Goal: Information Seeking & Learning: Learn about a topic

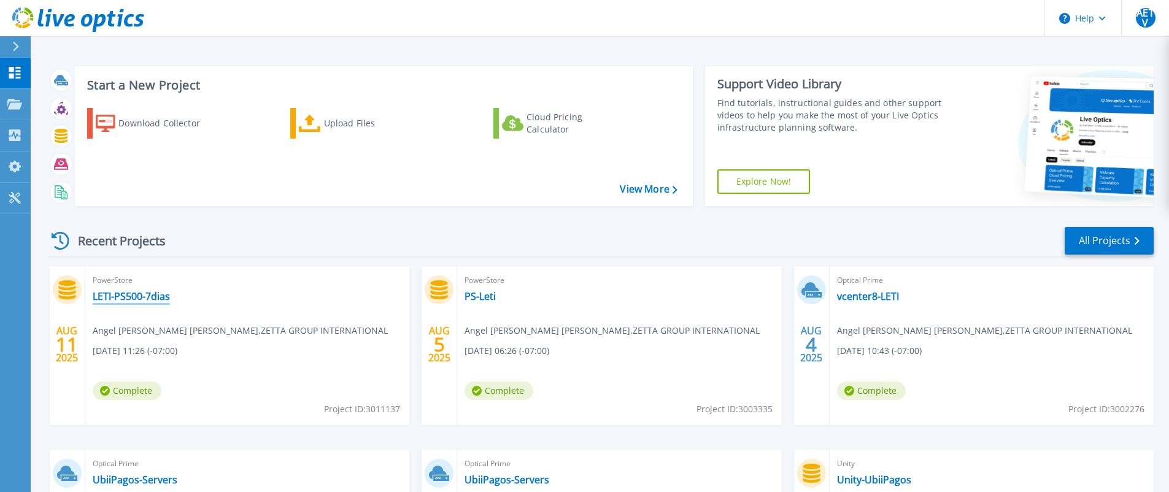
click at [151, 299] on link "LETI-PS500-7dias" at bounding box center [131, 296] width 77 height 12
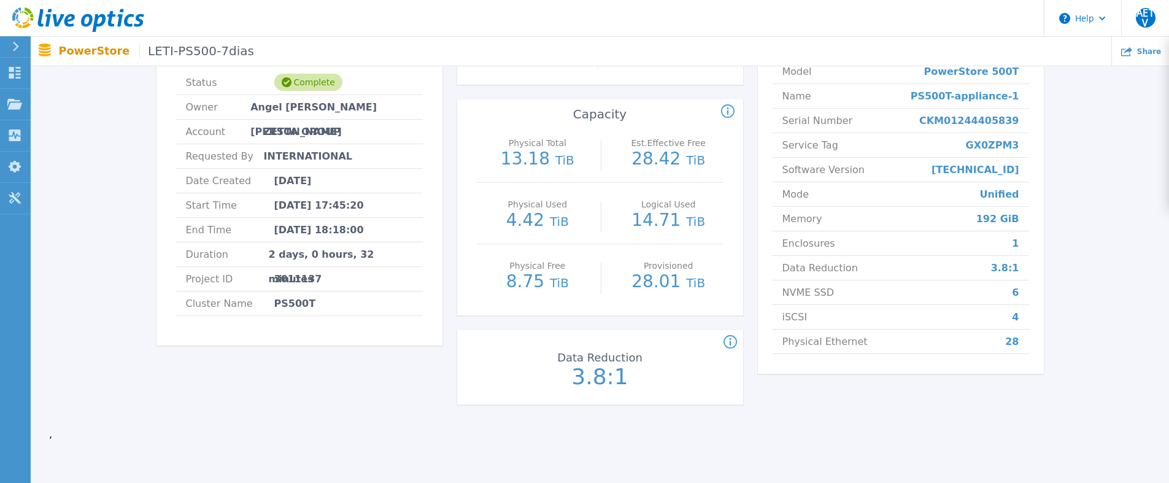
scroll to position [61, 0]
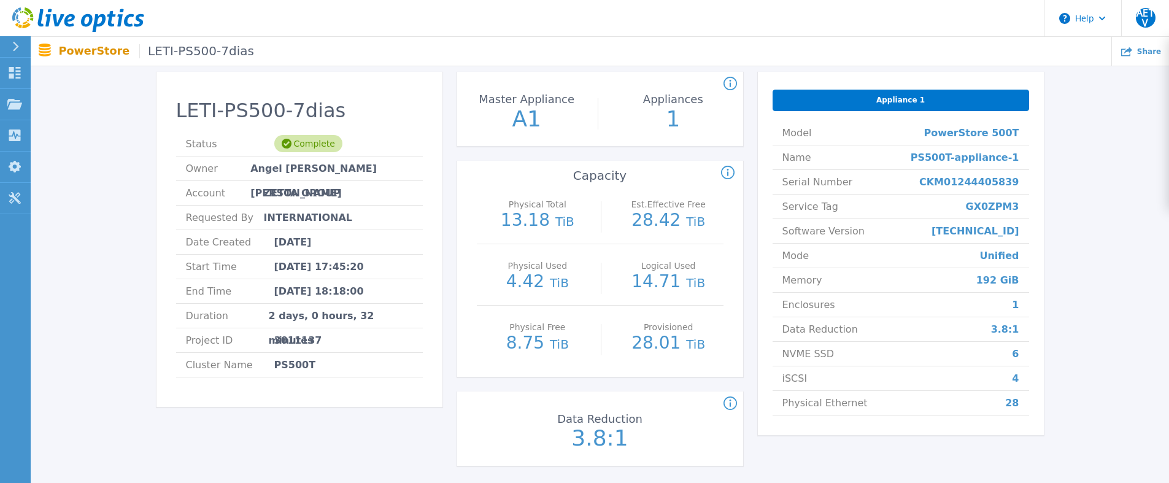
click at [1117, 193] on div "LETI-PS500-7dias Status Complete Owner Angel [PERSON_NAME] [PERSON_NAME] Accoun…" at bounding box center [599, 271] width 1101 height 438
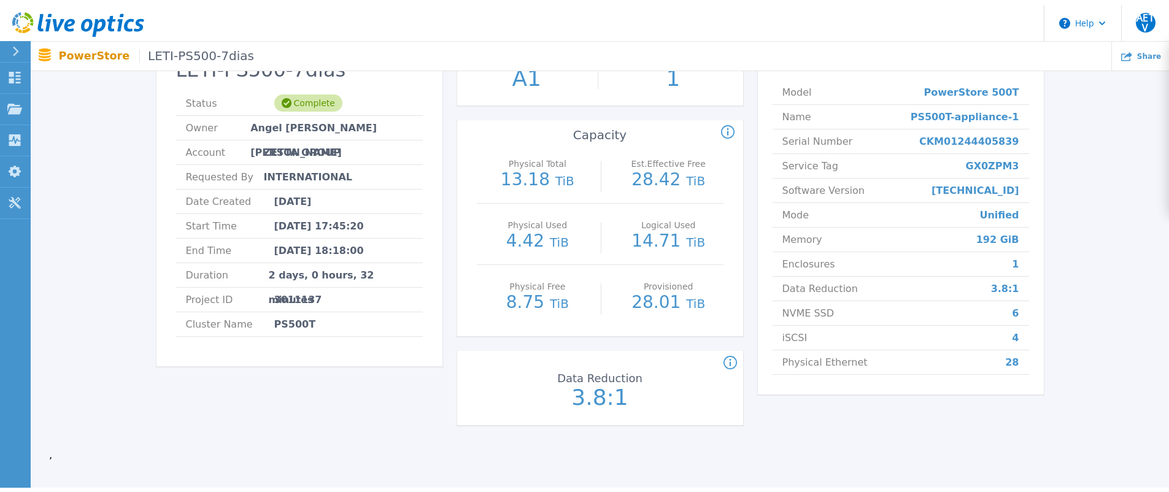
scroll to position [0, 0]
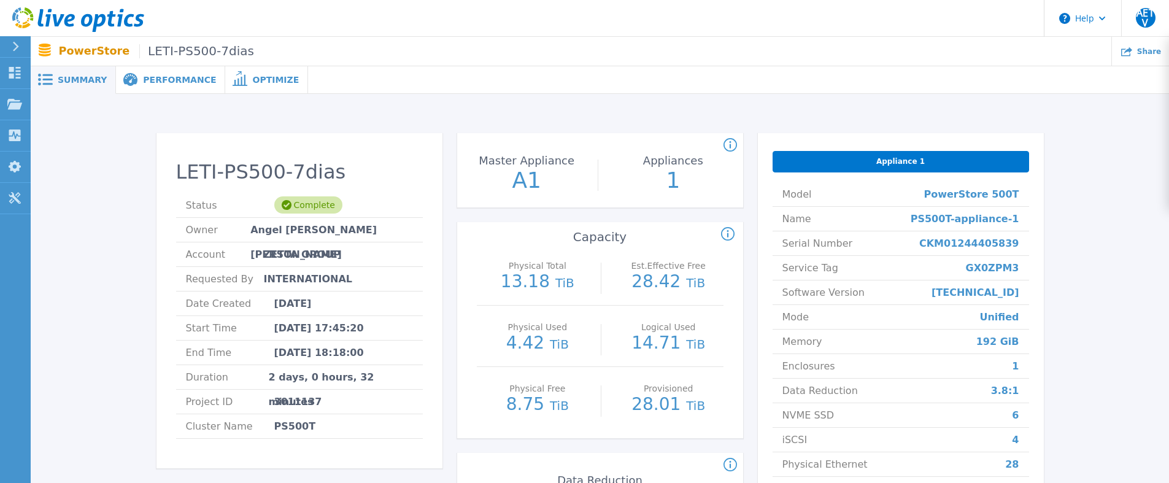
click at [144, 81] on span "Performance" at bounding box center [179, 79] width 73 height 9
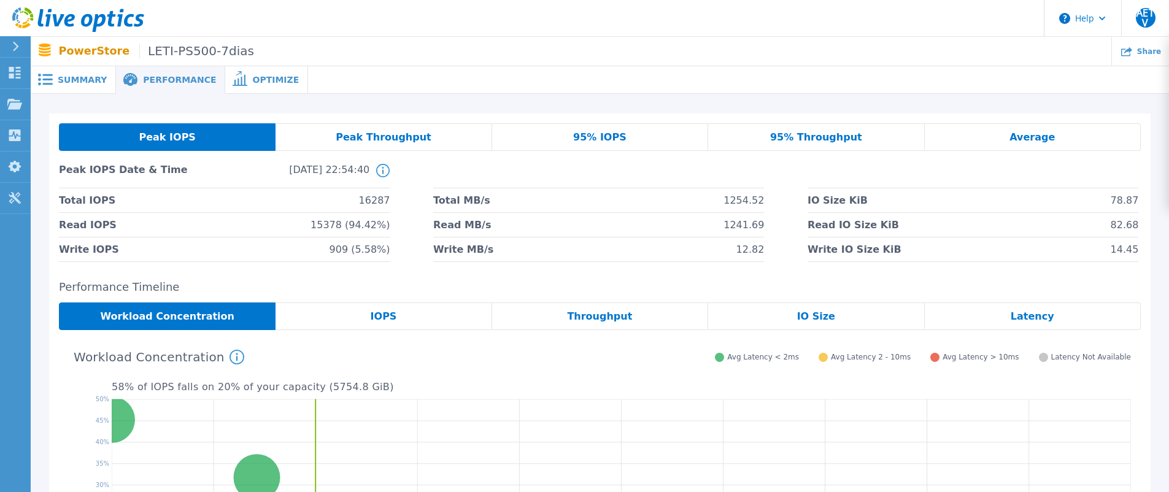
click at [374, 200] on span "16287" at bounding box center [374, 200] width 31 height 24
copy span "16287"
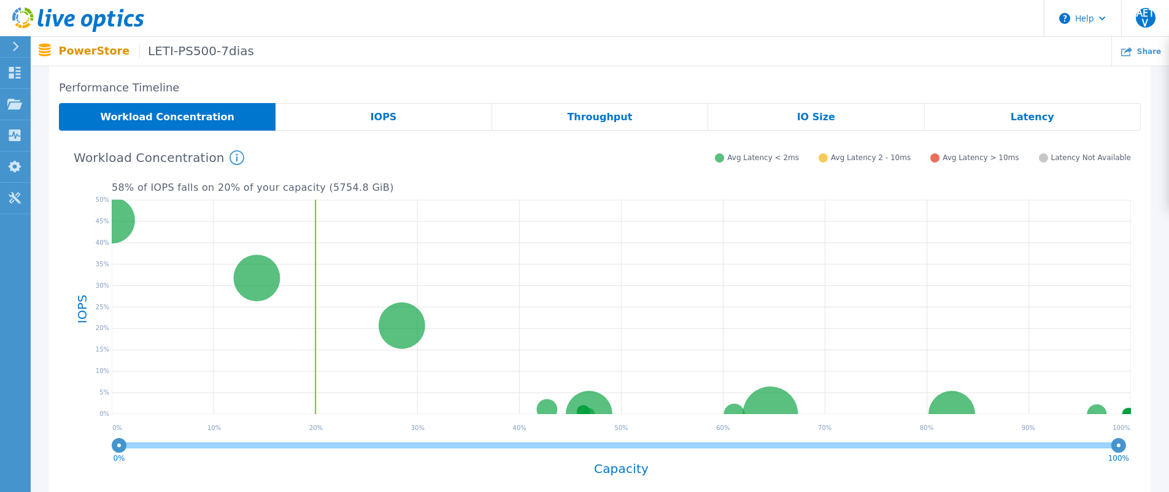
scroll to position [21, 0]
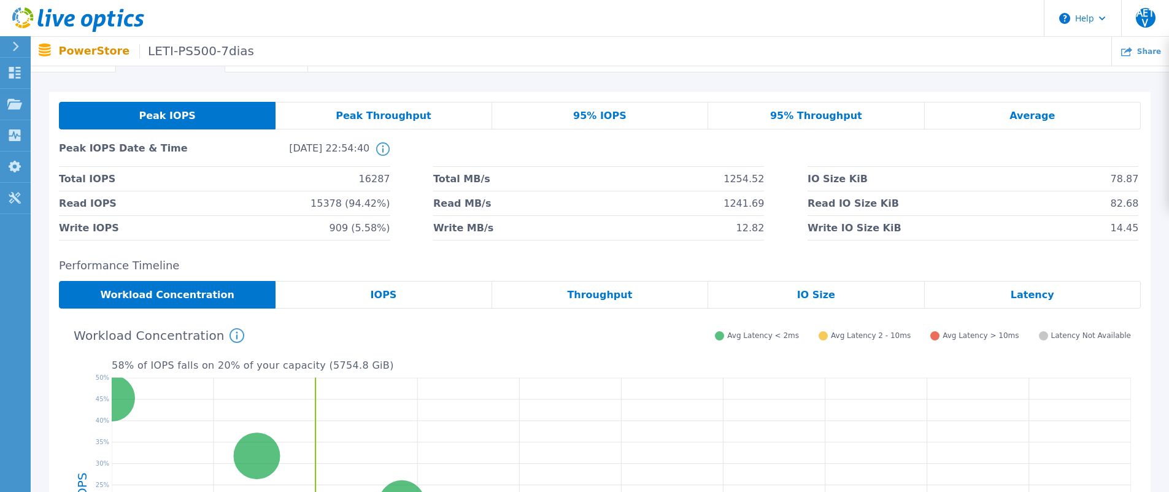
click at [412, 295] on div "IOPS" at bounding box center [383, 295] width 216 height 28
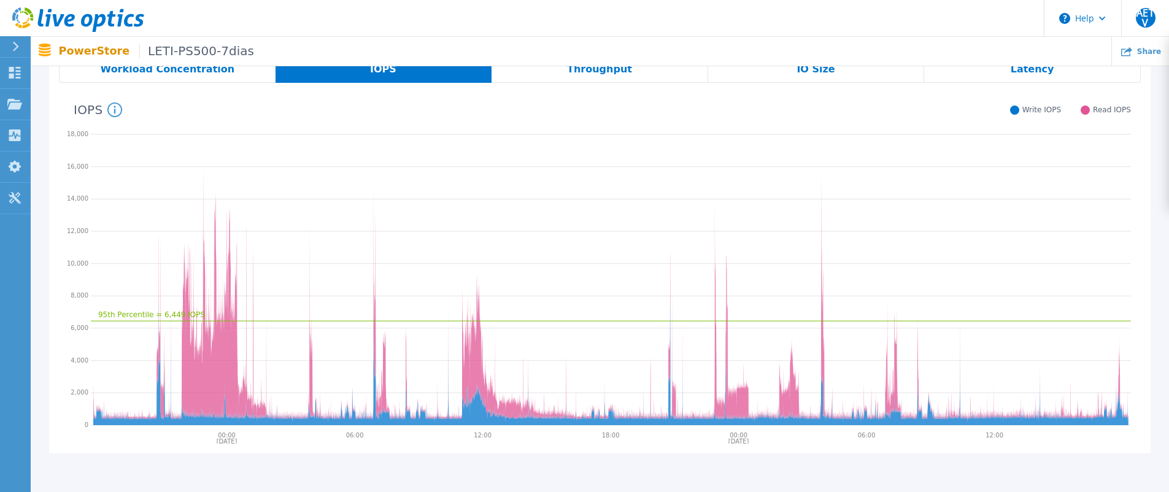
scroll to position [82, 0]
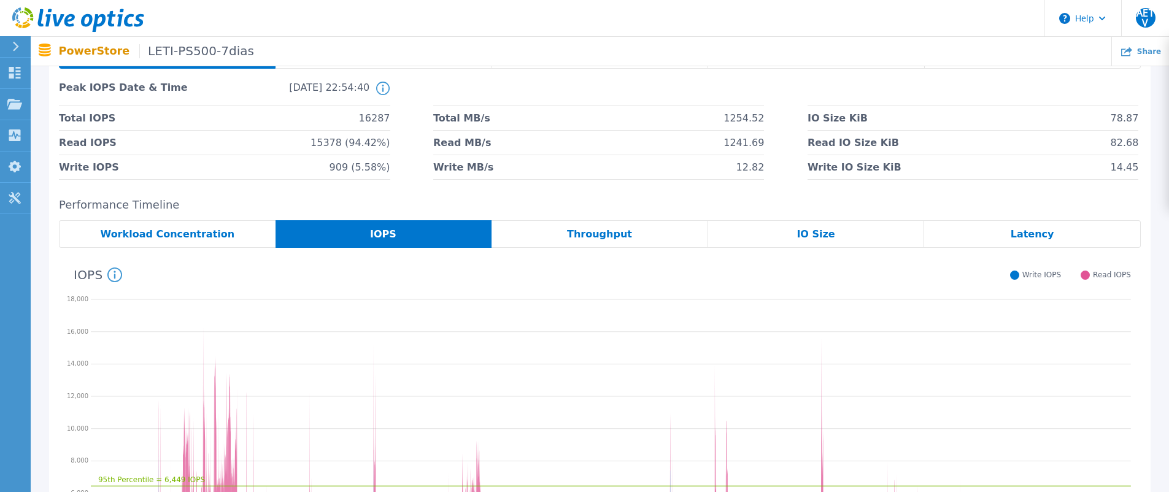
click at [182, 233] on span "Workload Concentration" at bounding box center [168, 234] width 134 height 10
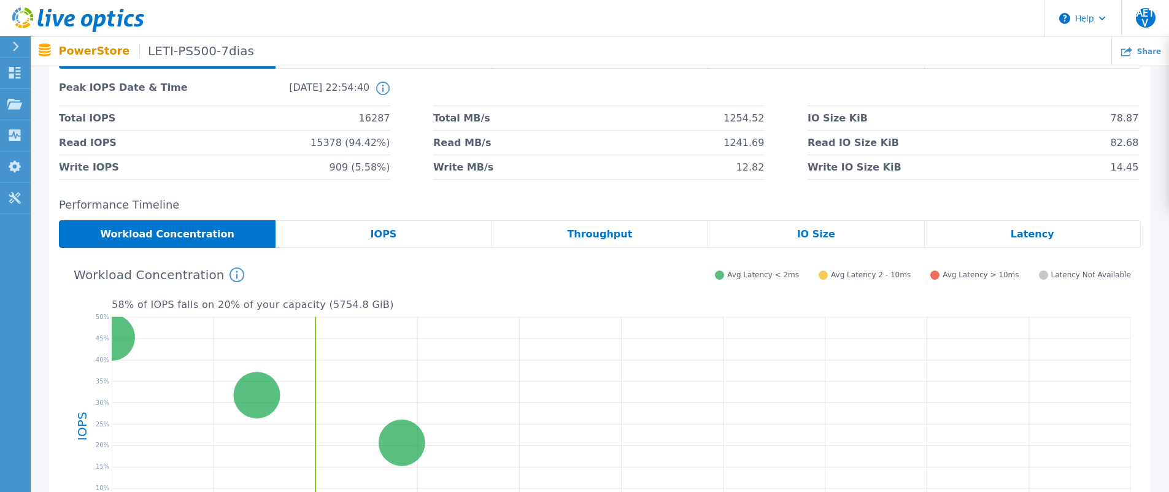
click at [345, 229] on div "IOPS" at bounding box center [383, 234] width 216 height 28
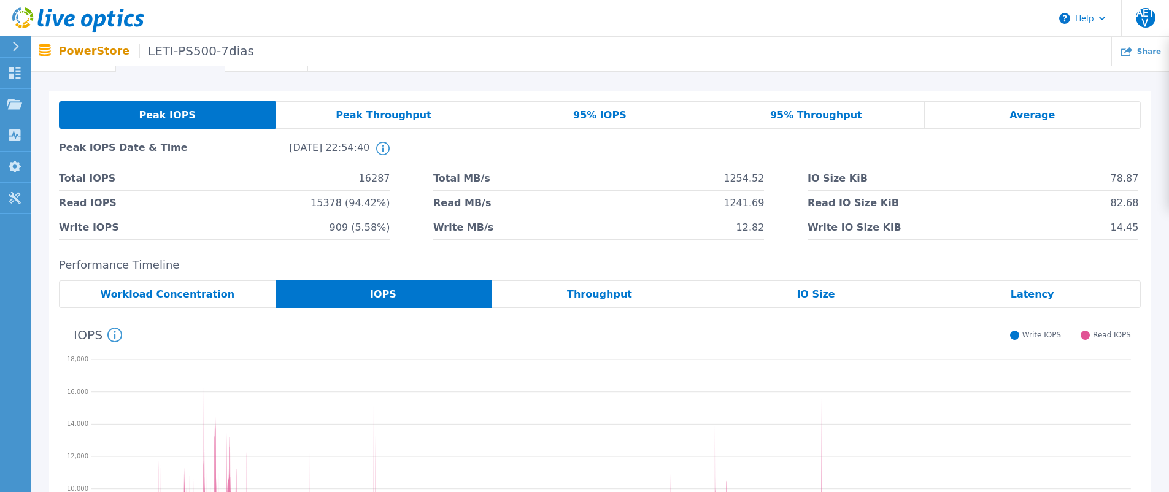
scroll to position [21, 0]
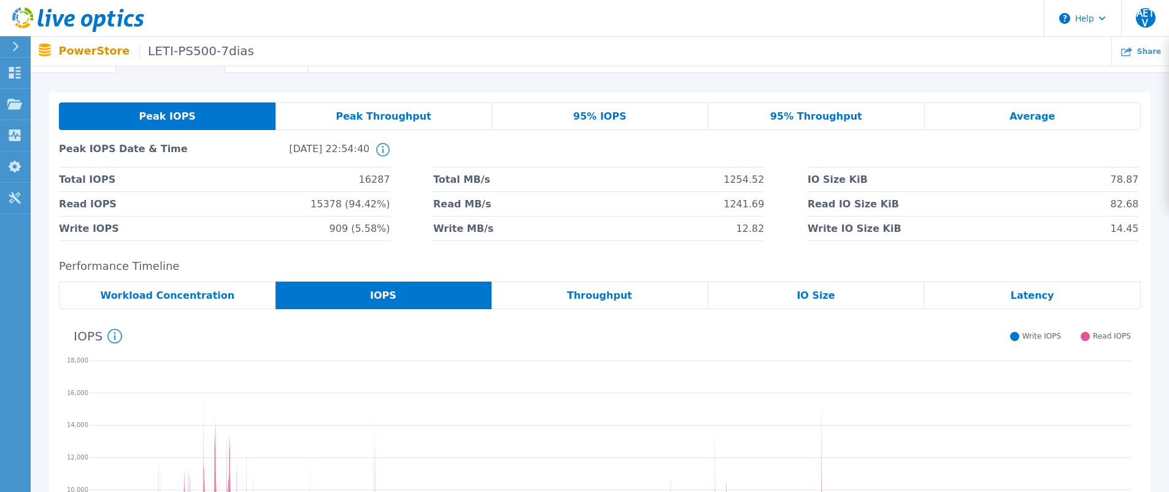
click at [410, 117] on span "Peak Throughput" at bounding box center [384, 117] width 96 height 10
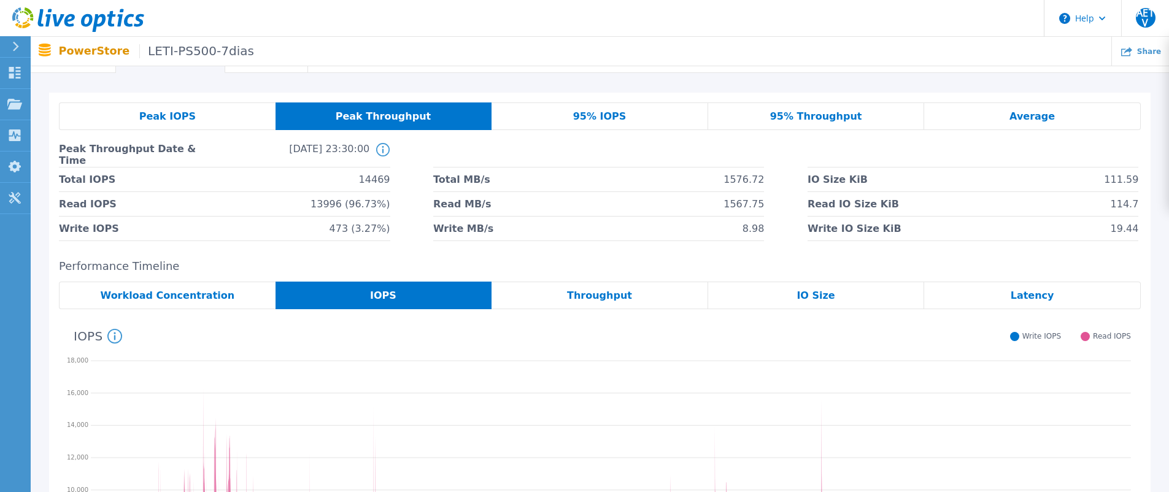
click at [559, 109] on div "95% IOPS" at bounding box center [599, 116] width 217 height 28
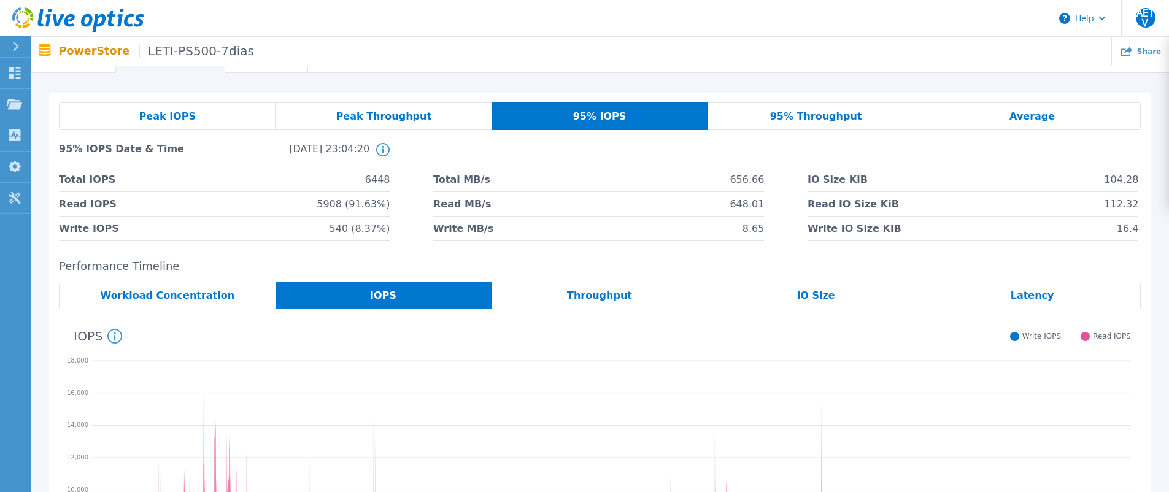
drag, startPoint x: 824, startPoint y: 118, endPoint x: 919, endPoint y: 121, distance: 95.1
click at [824, 118] on span "95% Throughput" at bounding box center [816, 117] width 92 height 10
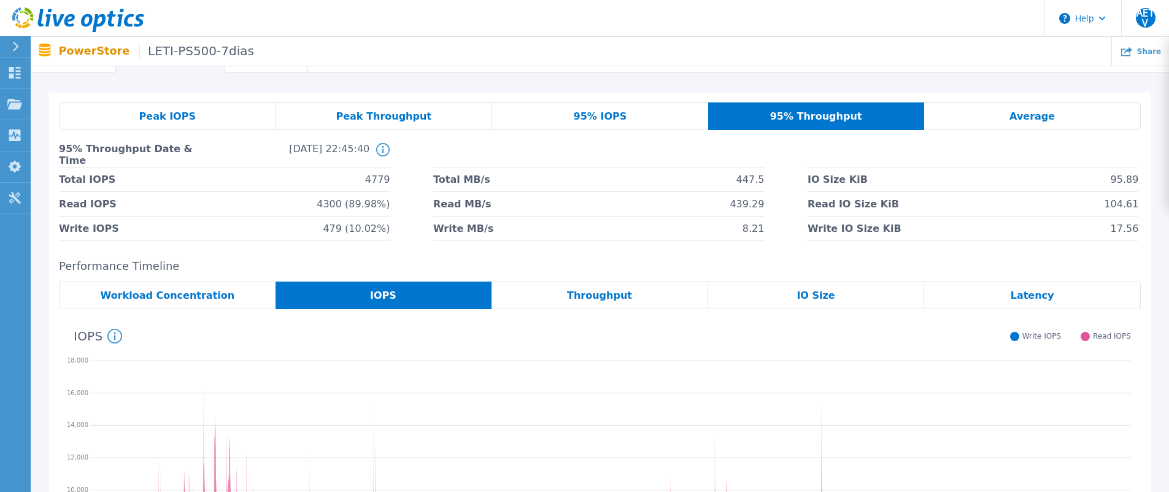
click at [1015, 113] on span "Average" at bounding box center [1031, 117] width 45 height 10
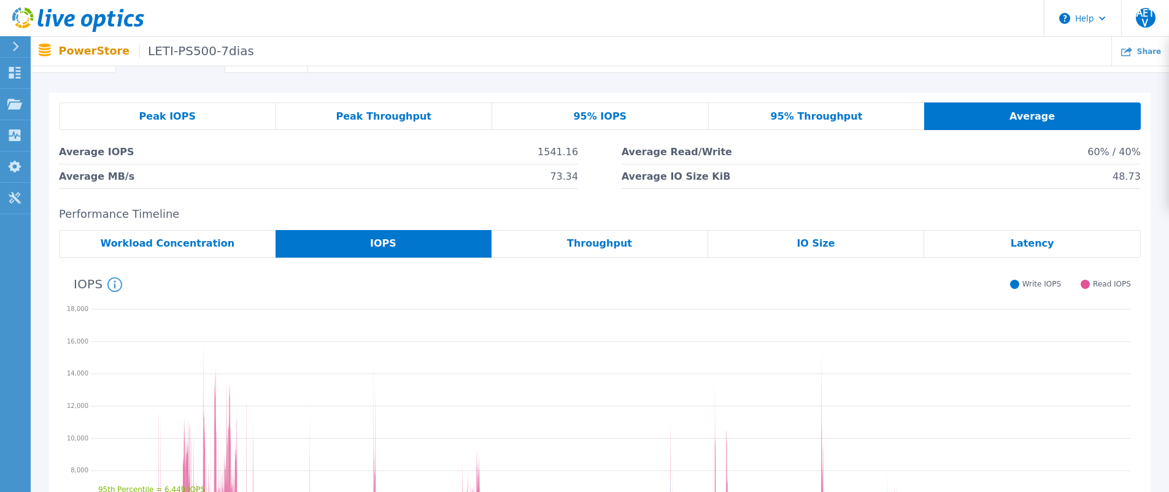
click at [533, 249] on div "Throughput" at bounding box center [599, 244] width 217 height 28
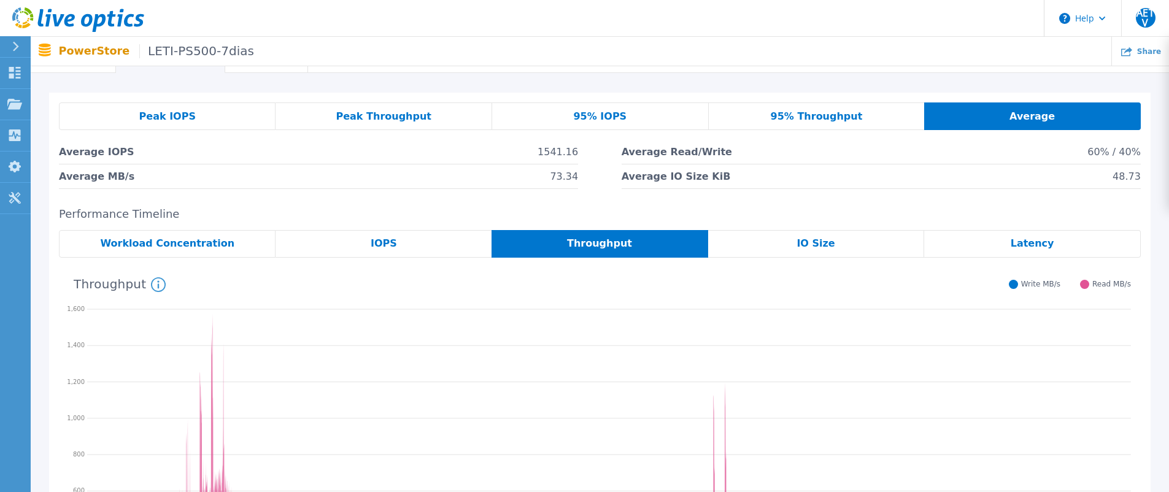
click at [409, 241] on div "IOPS" at bounding box center [383, 244] width 216 height 28
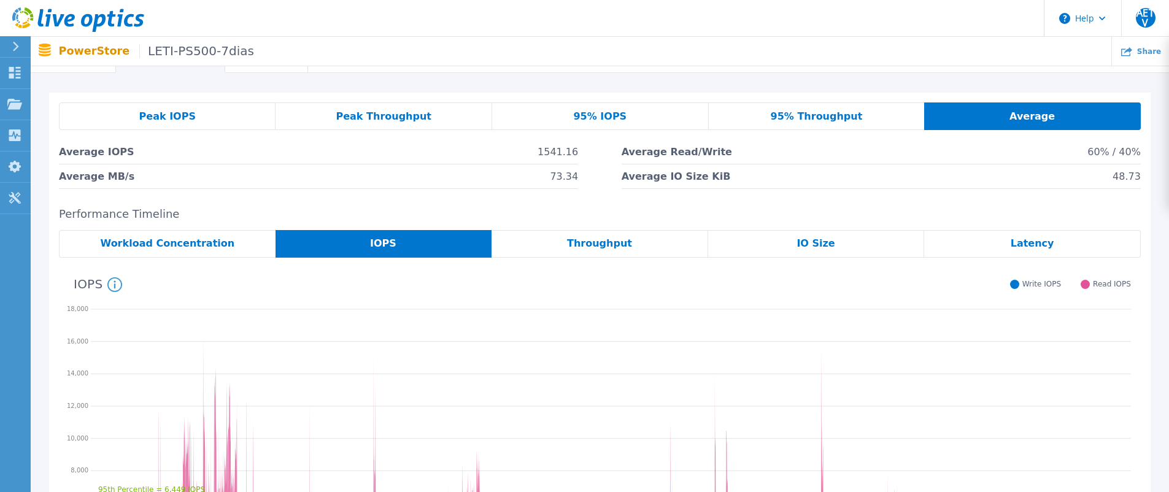
click at [196, 119] on div "Peak IOPS" at bounding box center [167, 116] width 217 height 28
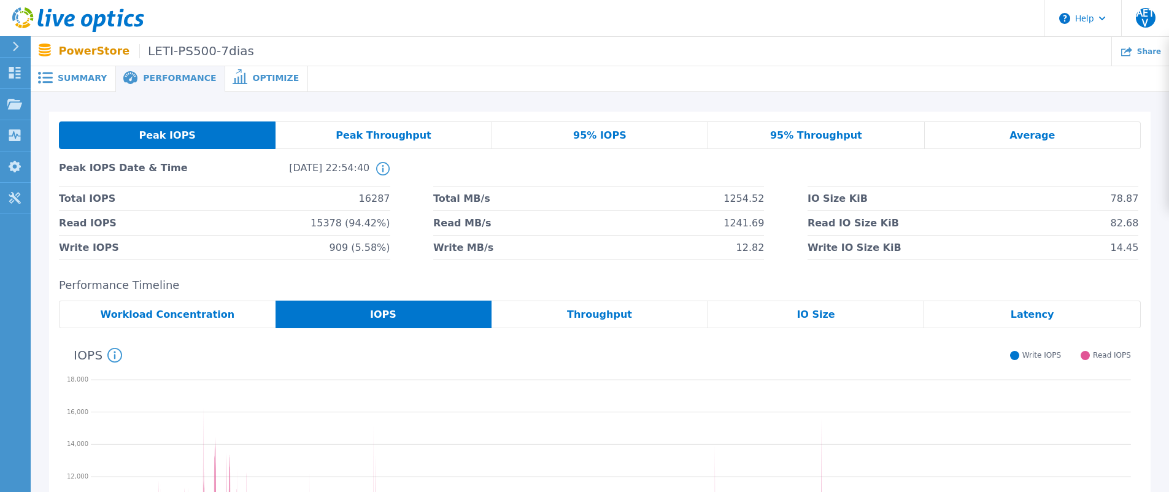
scroll to position [0, 0]
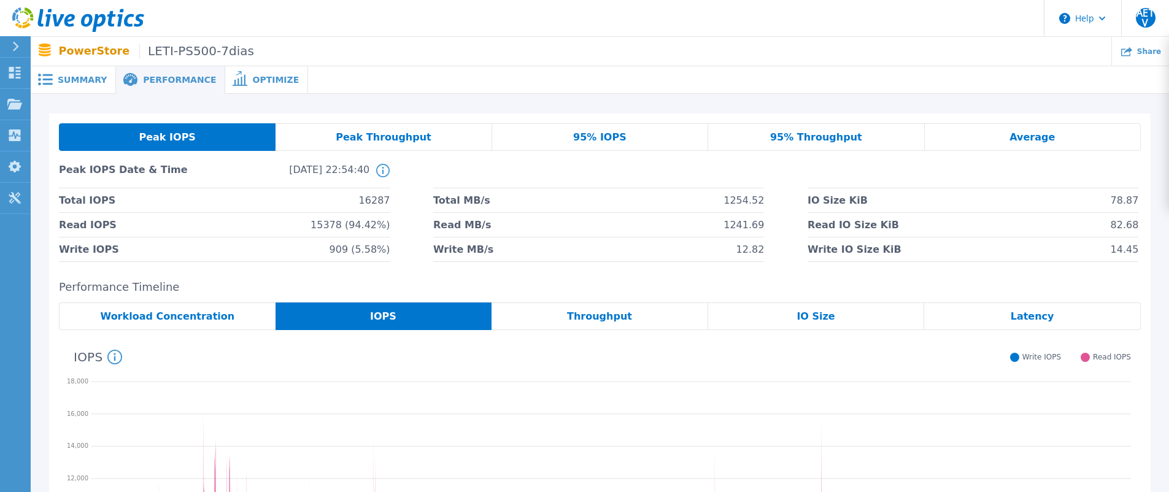
click at [650, 140] on div "95% IOPS" at bounding box center [600, 137] width 216 height 28
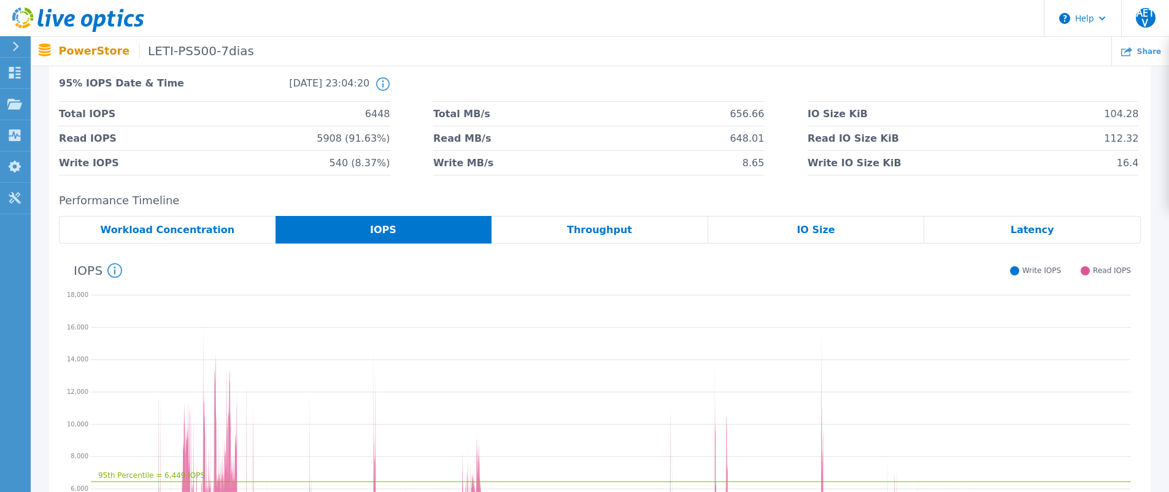
scroll to position [61, 0]
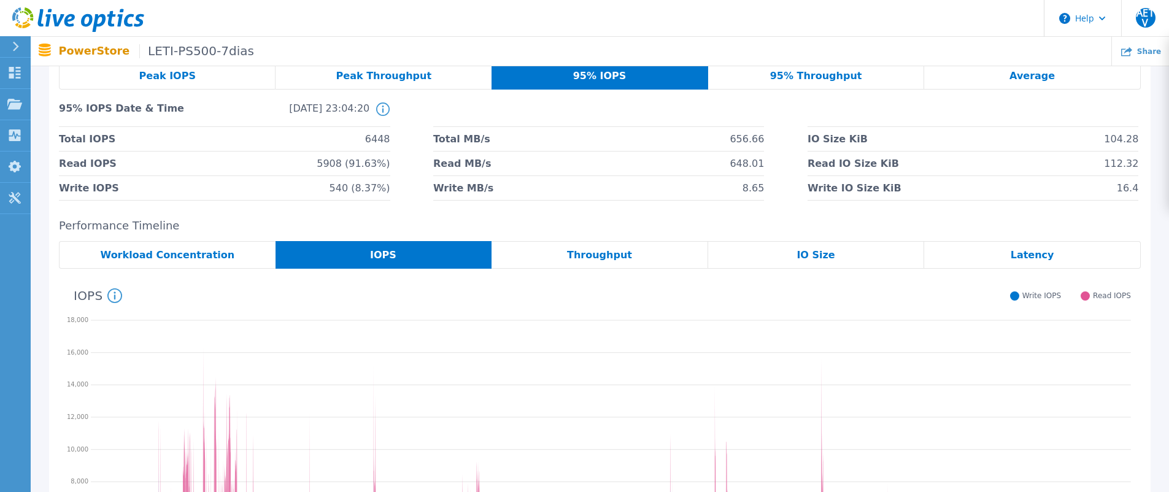
click at [356, 71] on span "Peak Throughput" at bounding box center [384, 76] width 96 height 10
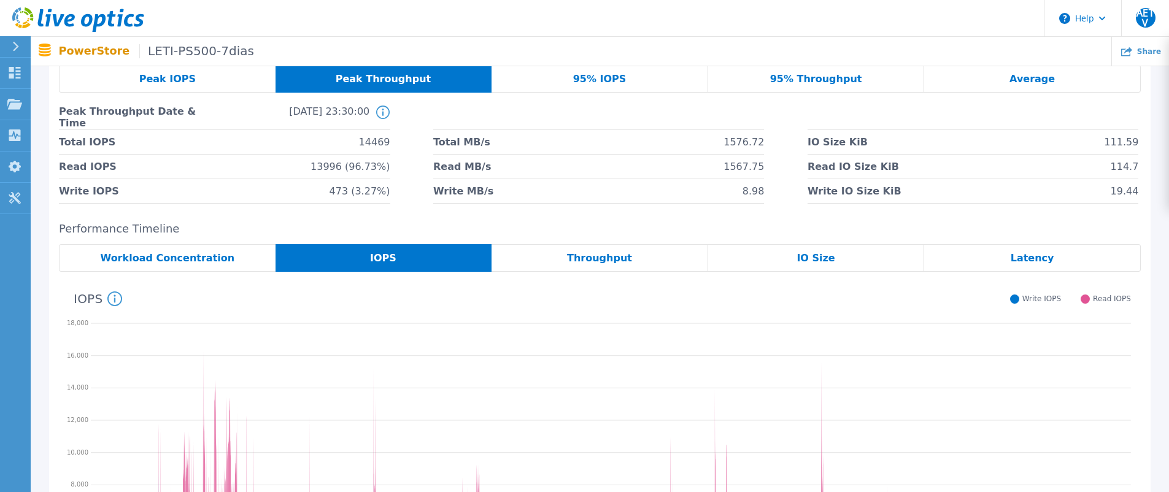
scroll to position [0, 0]
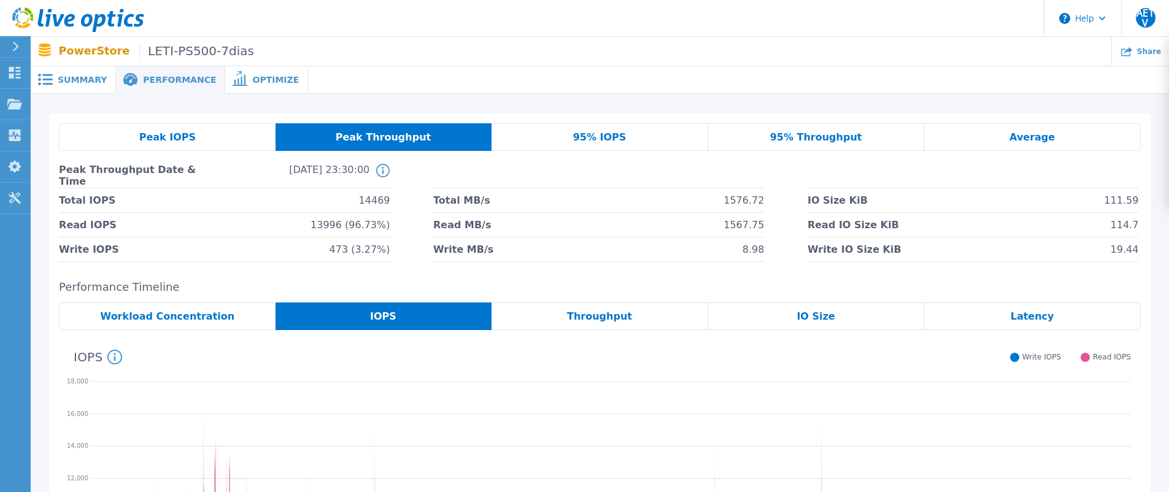
click at [577, 316] on span "Throughput" at bounding box center [599, 317] width 65 height 10
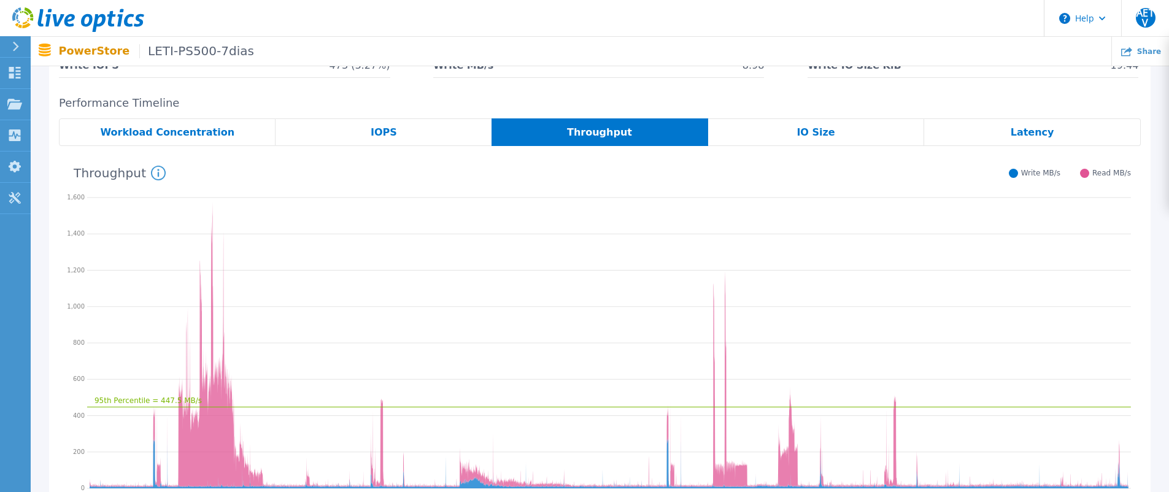
scroll to position [245, 0]
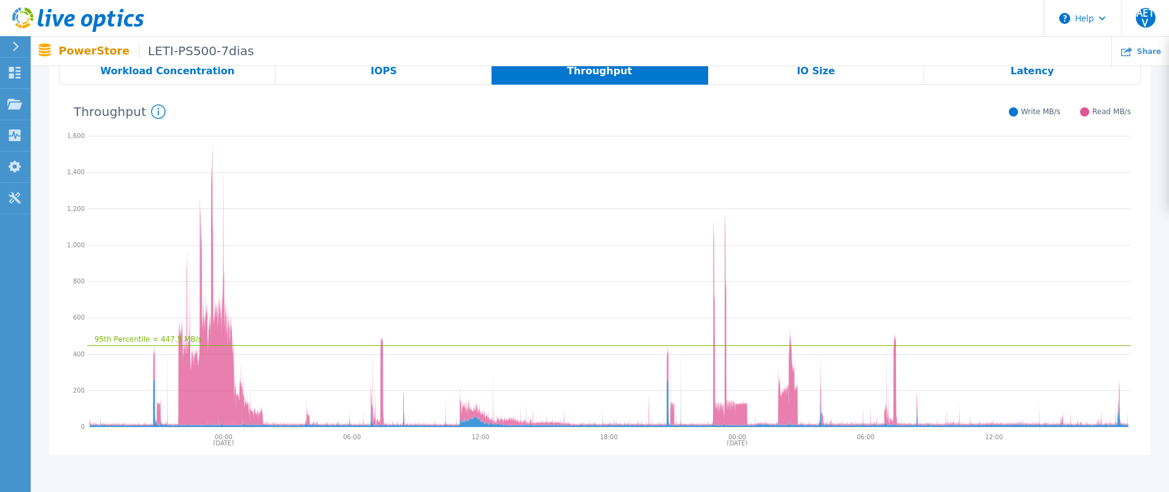
click at [829, 55] on ul "Share" at bounding box center [711, 51] width 915 height 29
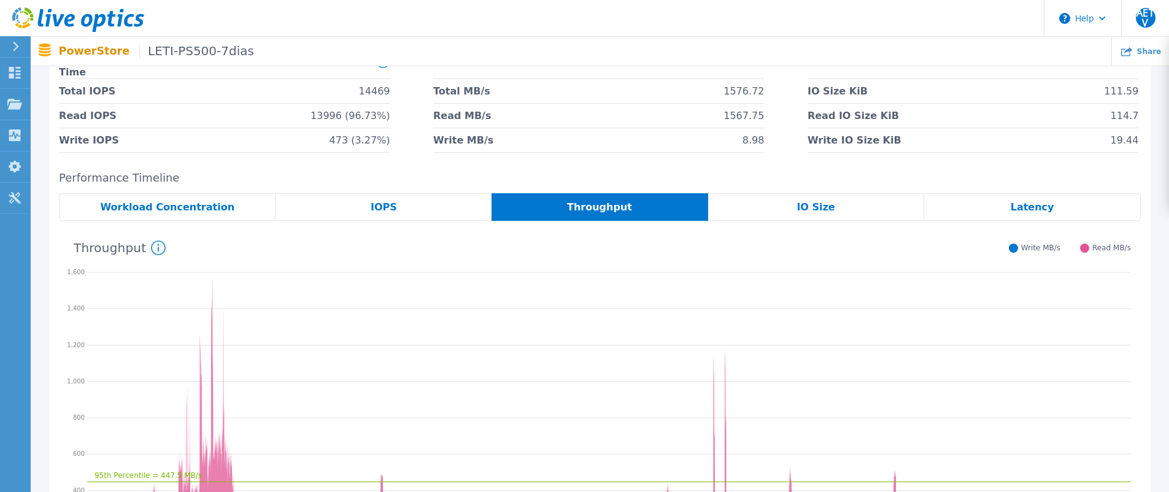
scroll to position [88, 0]
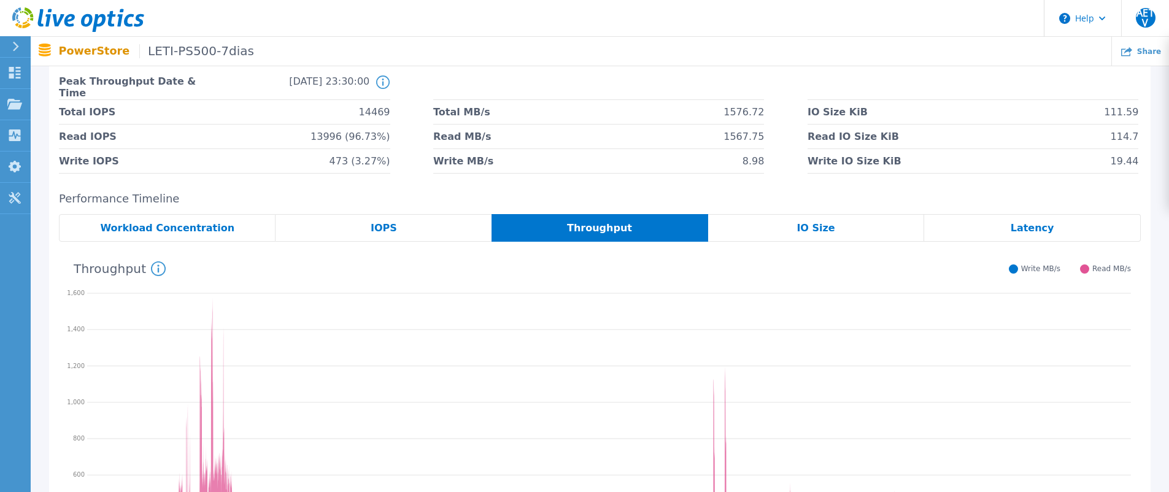
click at [1080, 229] on div "Latency" at bounding box center [1032, 228] width 217 height 28
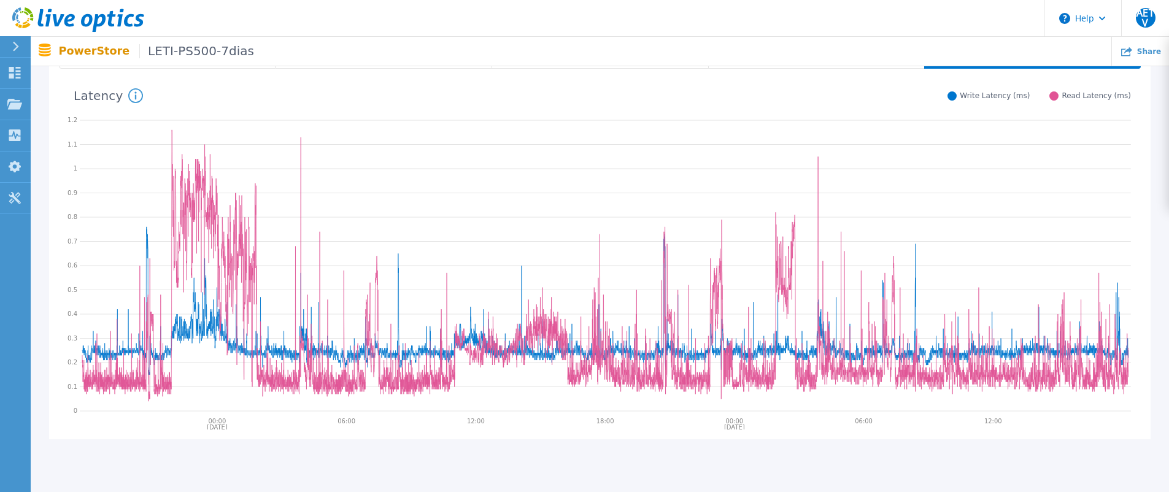
scroll to position [263, 0]
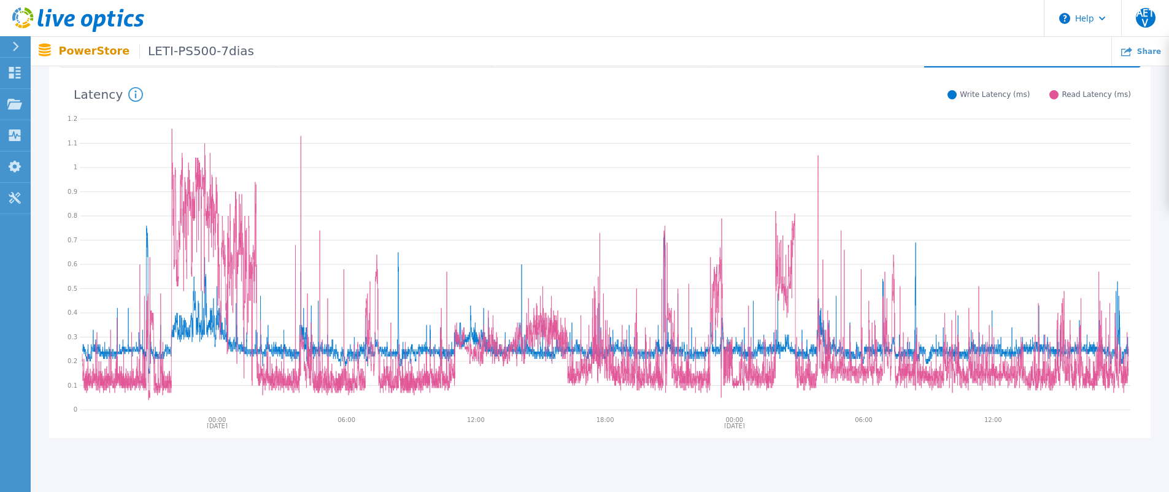
click at [387, 468] on div "Peak IOPS Peak Throughput 95% IOPS 95% Throughput Average Peak Throughput Date …" at bounding box center [600, 152] width 1138 height 642
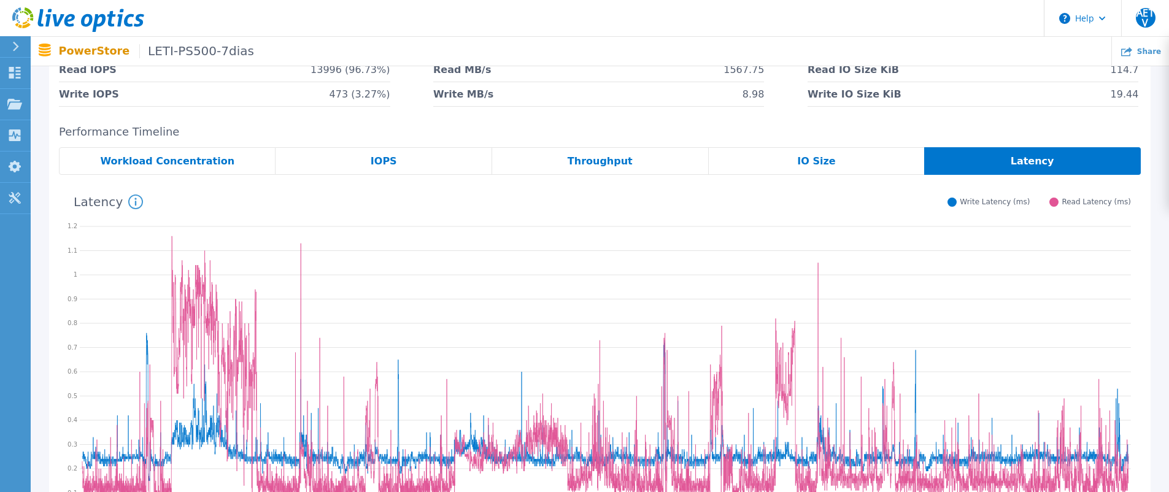
scroll to position [17, 0]
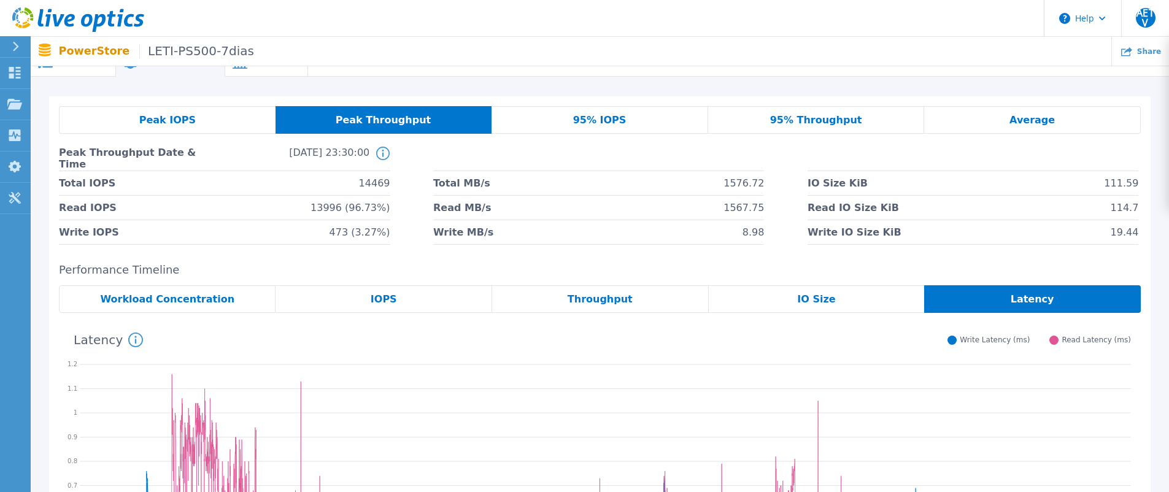
click at [610, 115] on span "95% IOPS" at bounding box center [599, 120] width 53 height 10
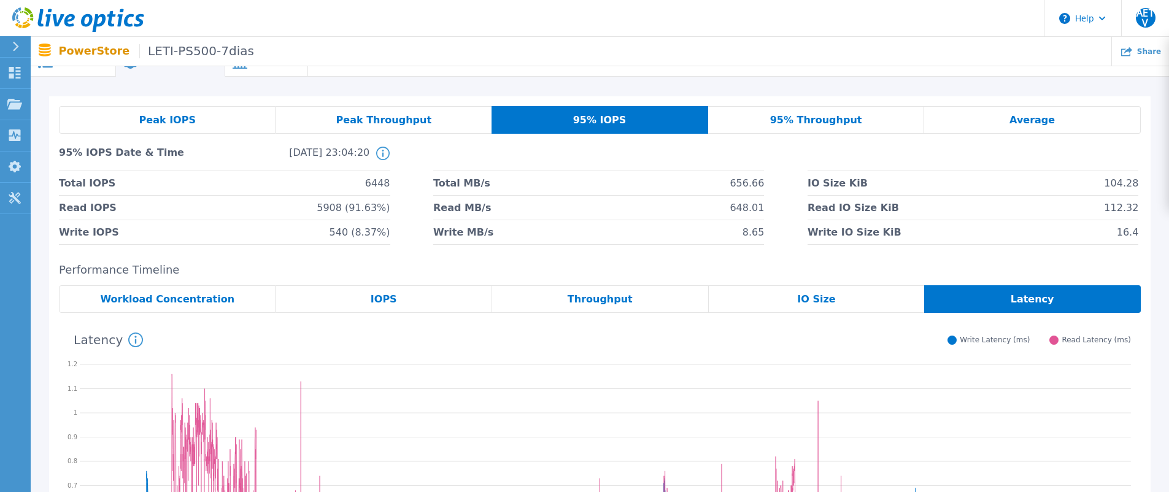
click at [195, 120] on div "Peak IOPS" at bounding box center [167, 120] width 217 height 28
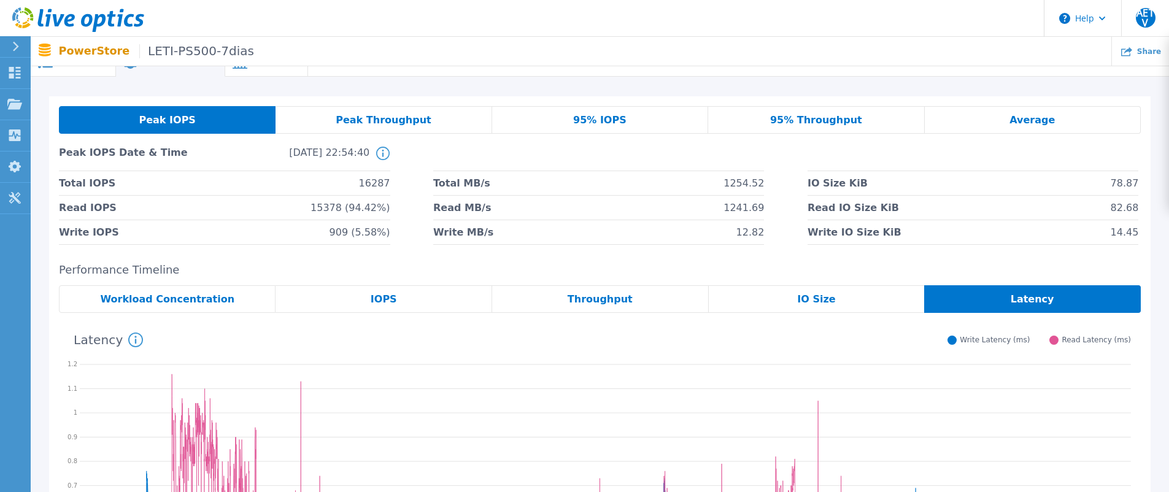
click at [586, 120] on span "95% IOPS" at bounding box center [599, 120] width 53 height 10
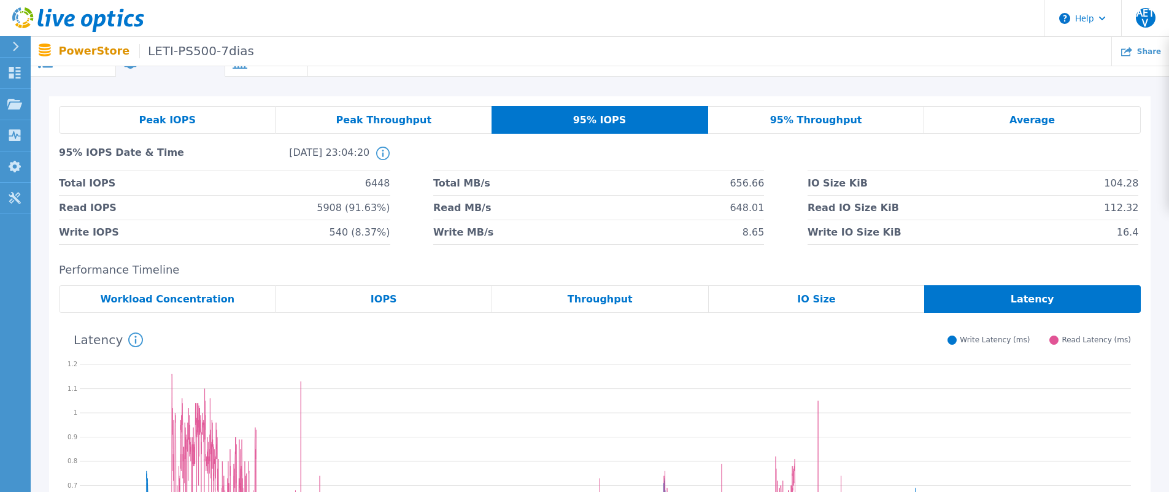
click at [768, 118] on div "95% Throughput" at bounding box center [816, 120] width 217 height 28
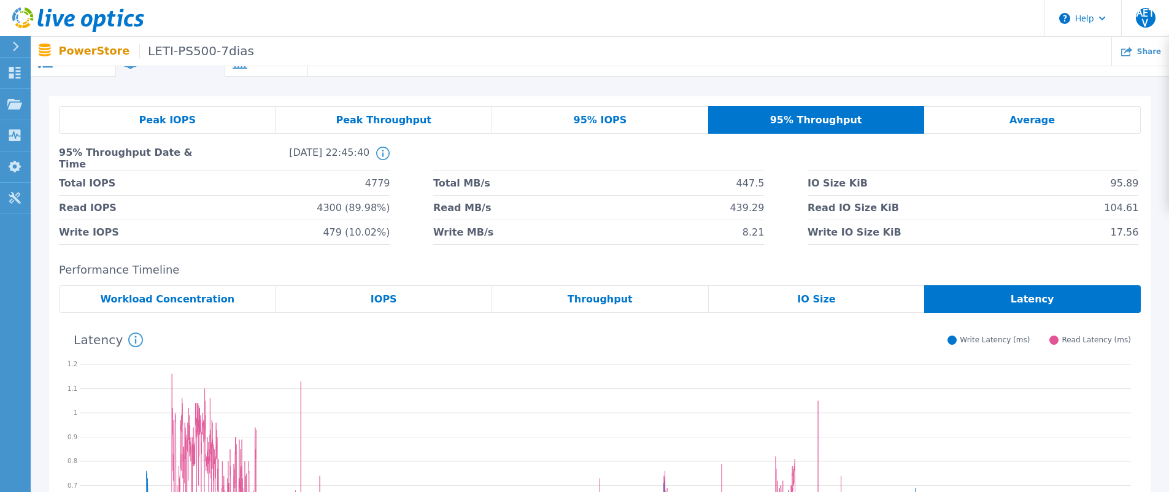
click at [634, 123] on div "95% IOPS" at bounding box center [600, 120] width 216 height 28
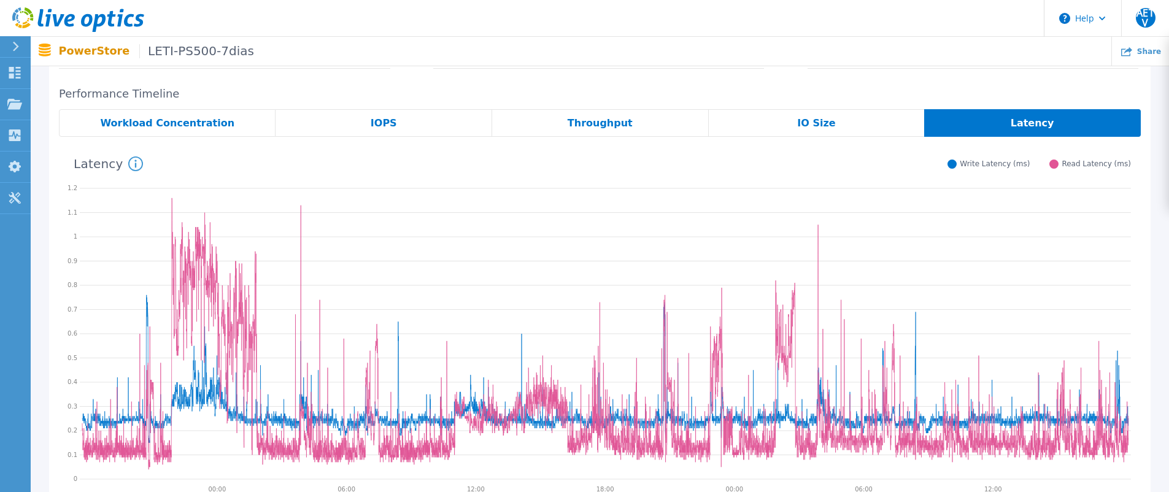
scroll to position [79, 0]
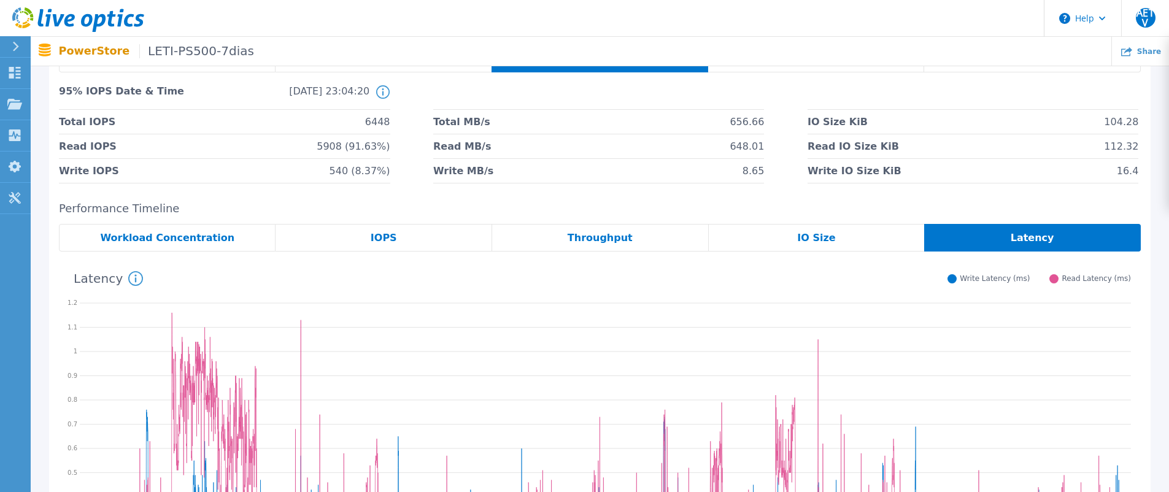
click at [650, 239] on div "Throughput" at bounding box center [600, 238] width 217 height 28
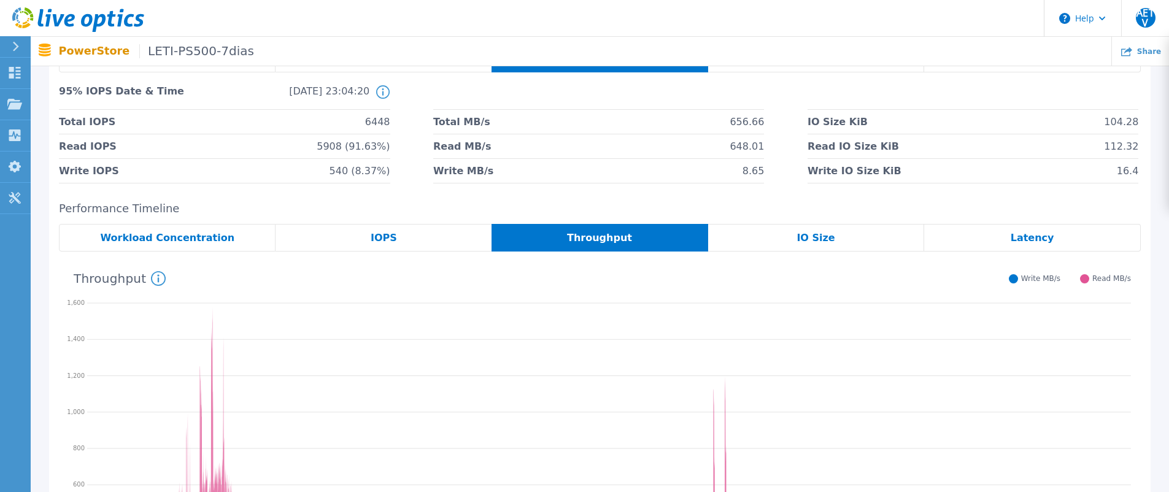
click at [392, 243] on span "IOPS" at bounding box center [384, 238] width 26 height 10
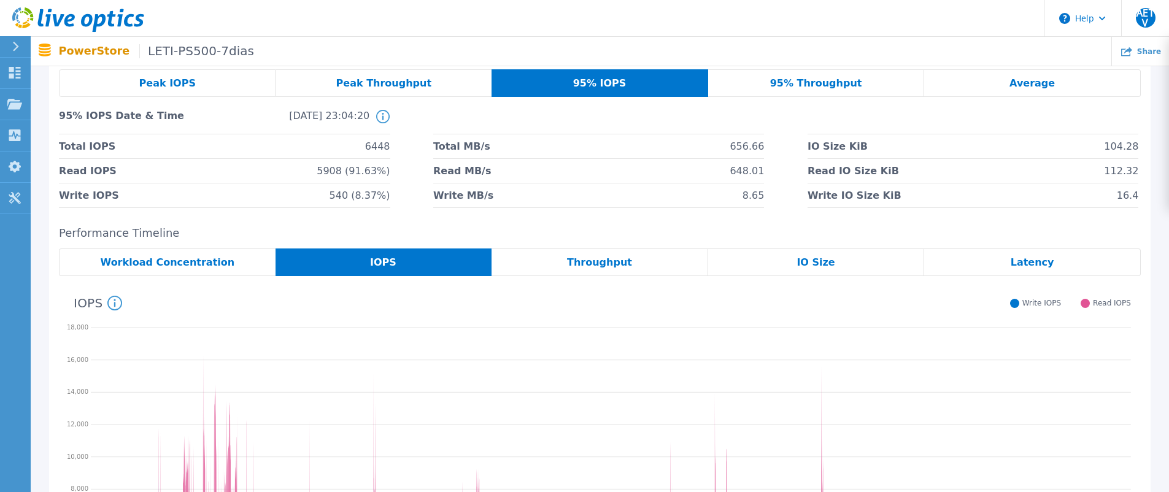
scroll to position [0, 0]
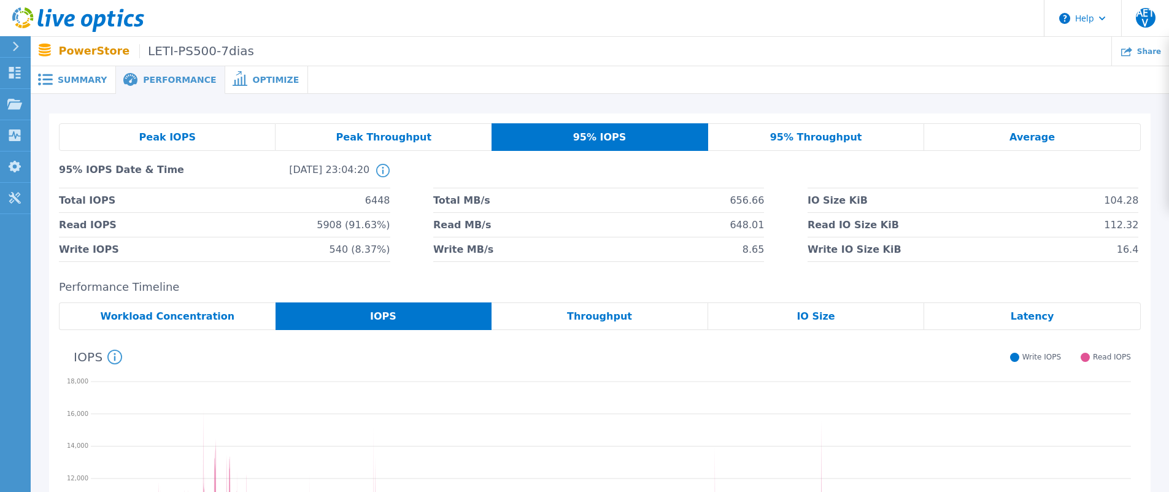
click at [891, 134] on div "95% Throughput" at bounding box center [816, 137] width 217 height 28
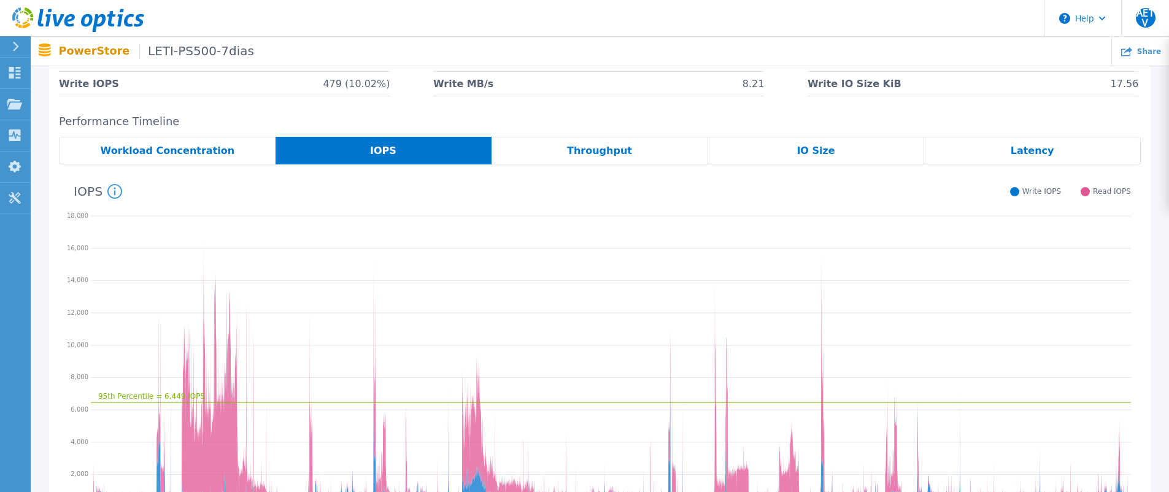
scroll to position [184, 0]
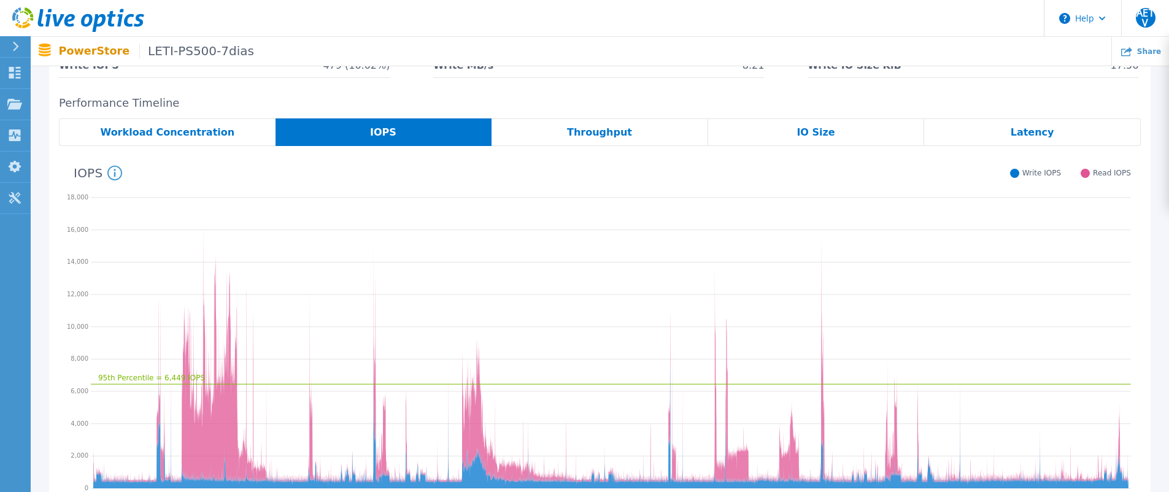
click at [648, 128] on div "Throughput" at bounding box center [599, 132] width 217 height 28
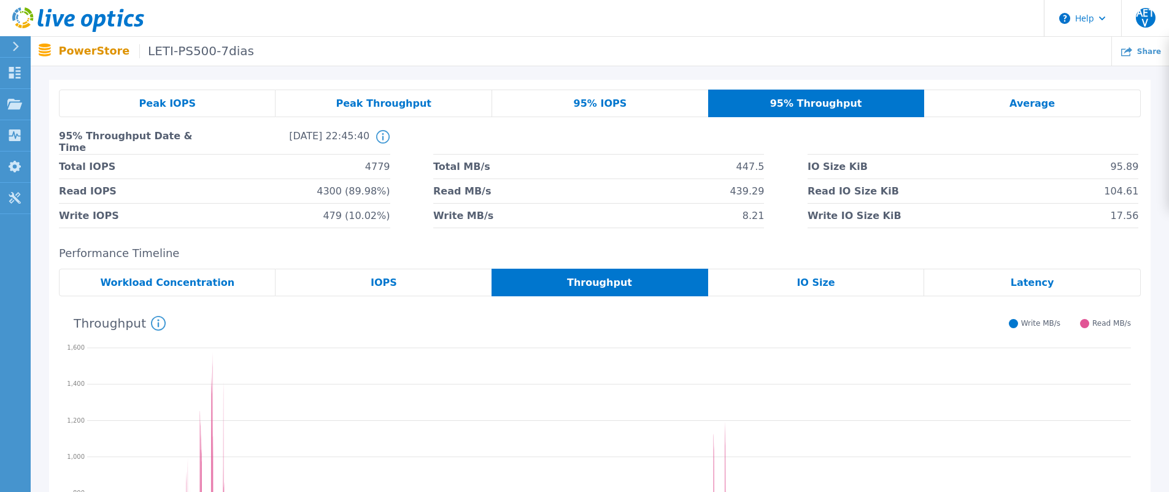
scroll to position [0, 0]
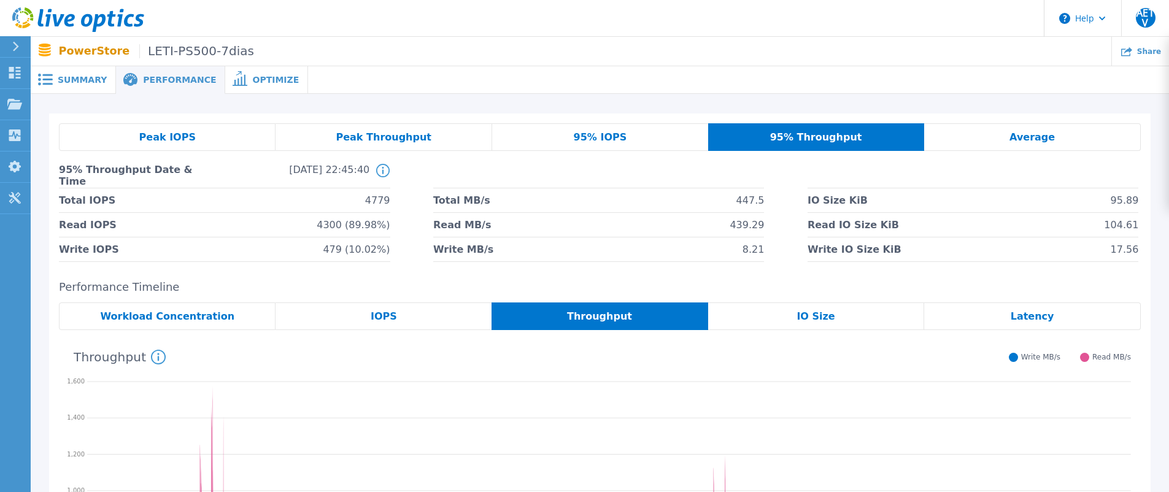
click at [654, 145] on div "95% IOPS" at bounding box center [600, 137] width 216 height 28
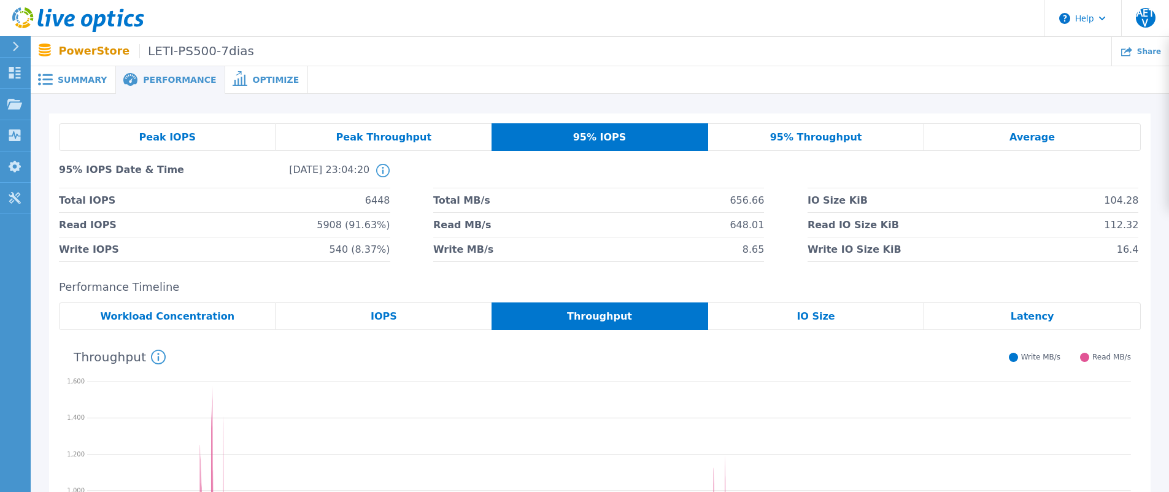
click at [839, 275] on div "Peak IOPS Peak Throughput 95% IOPS 95% Throughput Average 95% IOPS Date & Time …" at bounding box center [599, 406] width 1101 height 587
click at [758, 131] on div "95% Throughput" at bounding box center [816, 137] width 217 height 28
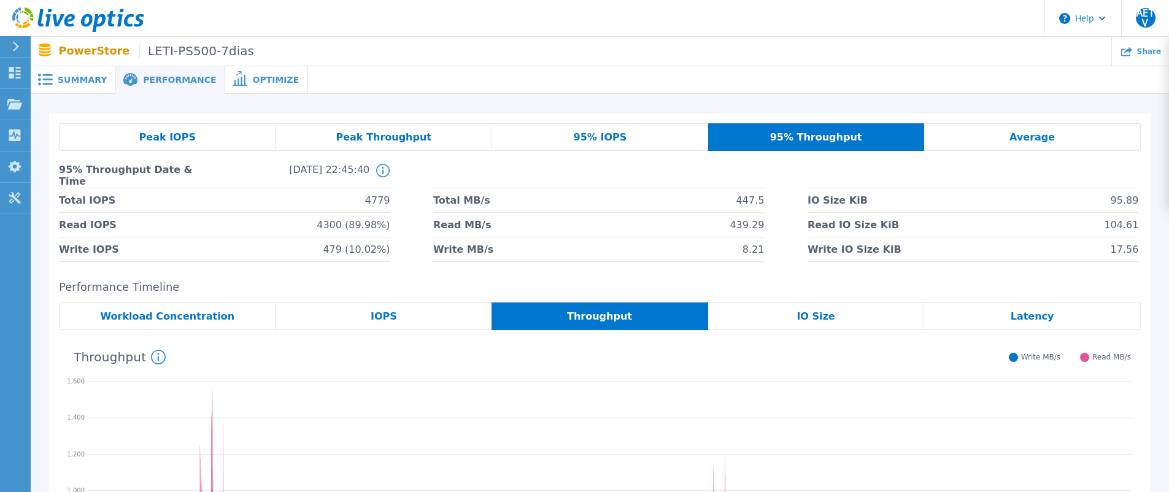
click at [1017, 140] on span "Average" at bounding box center [1031, 138] width 45 height 10
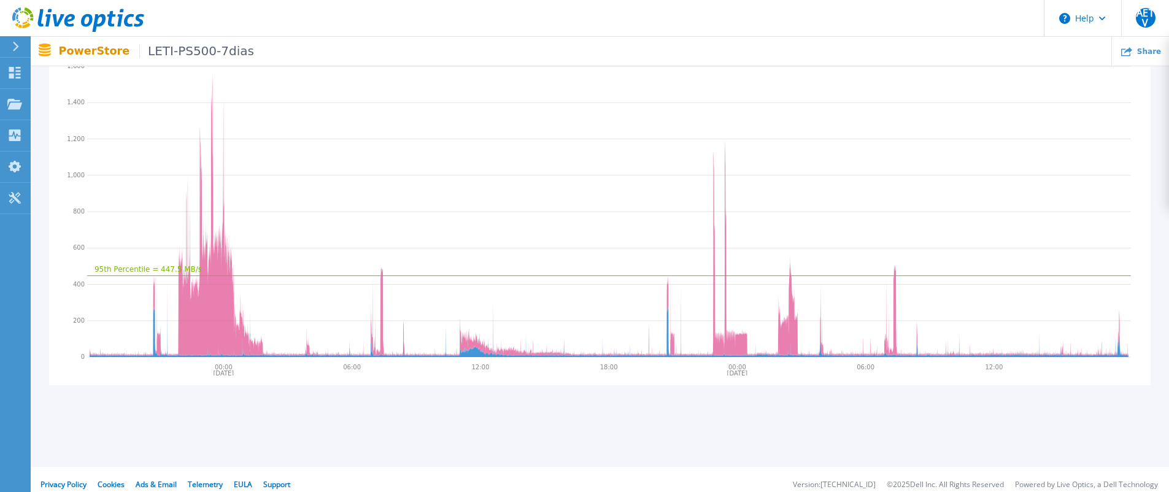
scroll to position [275, 0]
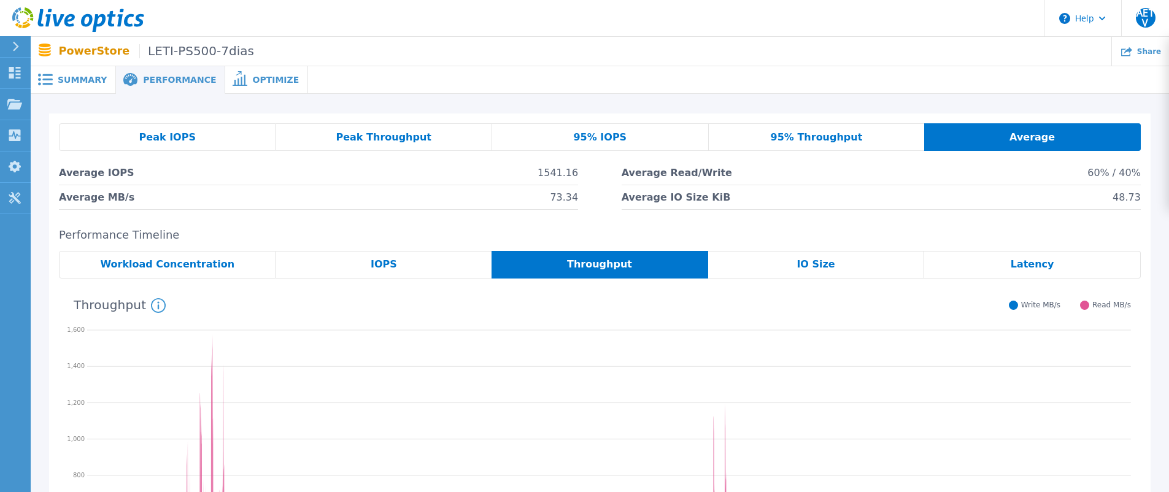
click at [268, 79] on span "Optimize" at bounding box center [275, 79] width 47 height 9
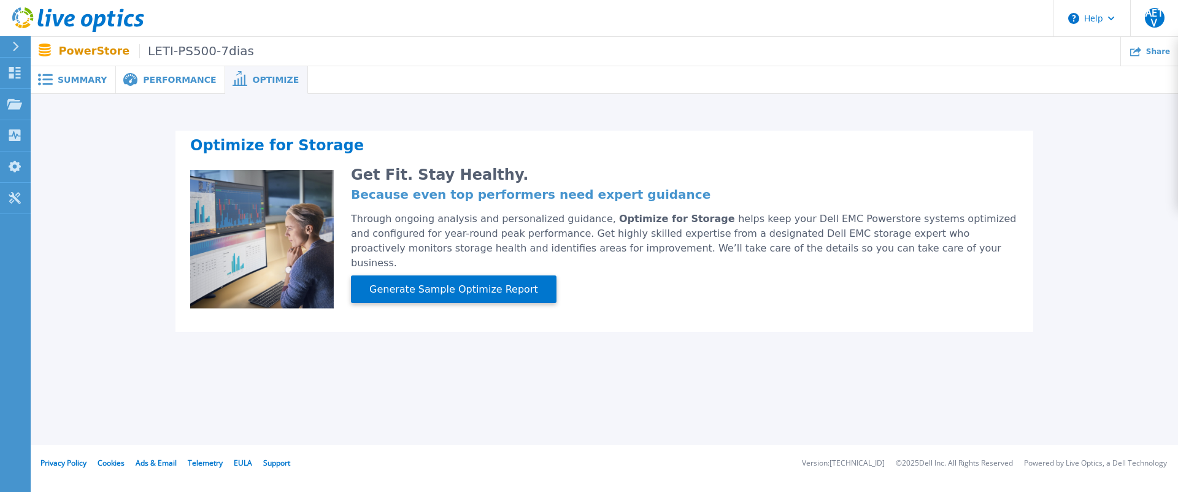
click at [168, 77] on span "Performance" at bounding box center [179, 79] width 73 height 9
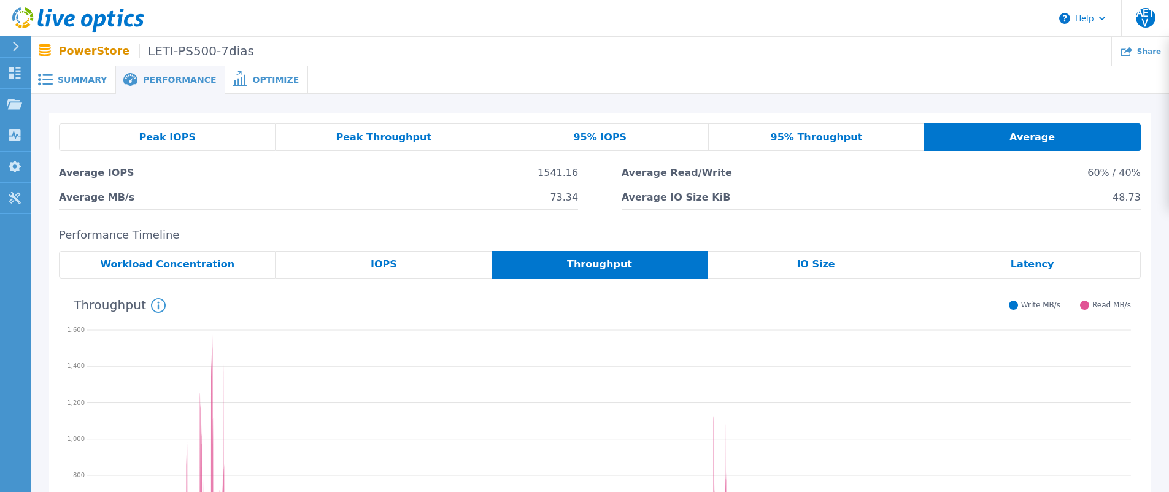
click at [206, 140] on div "Peak IOPS" at bounding box center [167, 137] width 217 height 28
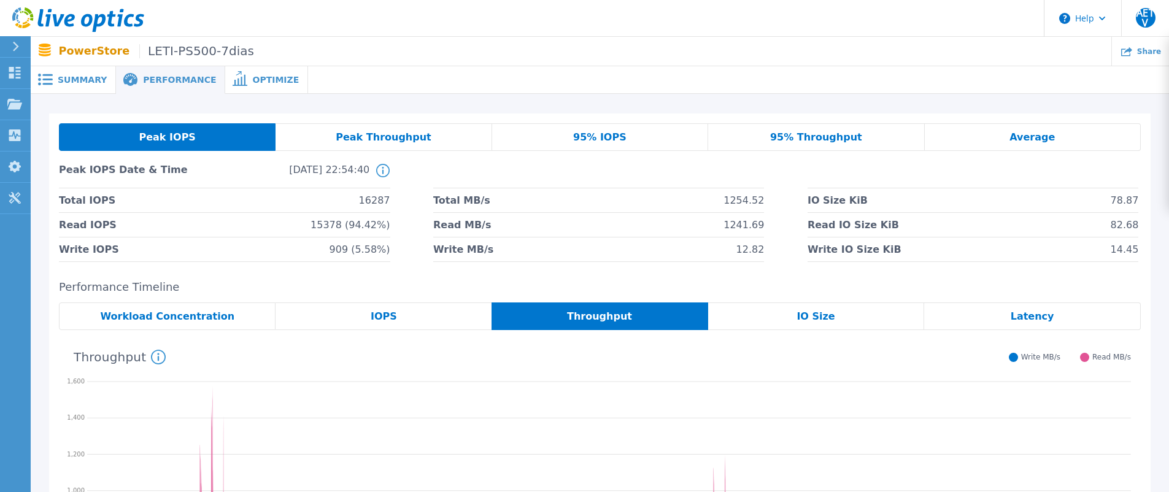
click at [182, 323] on div "Workload Concentration" at bounding box center [167, 316] width 217 height 28
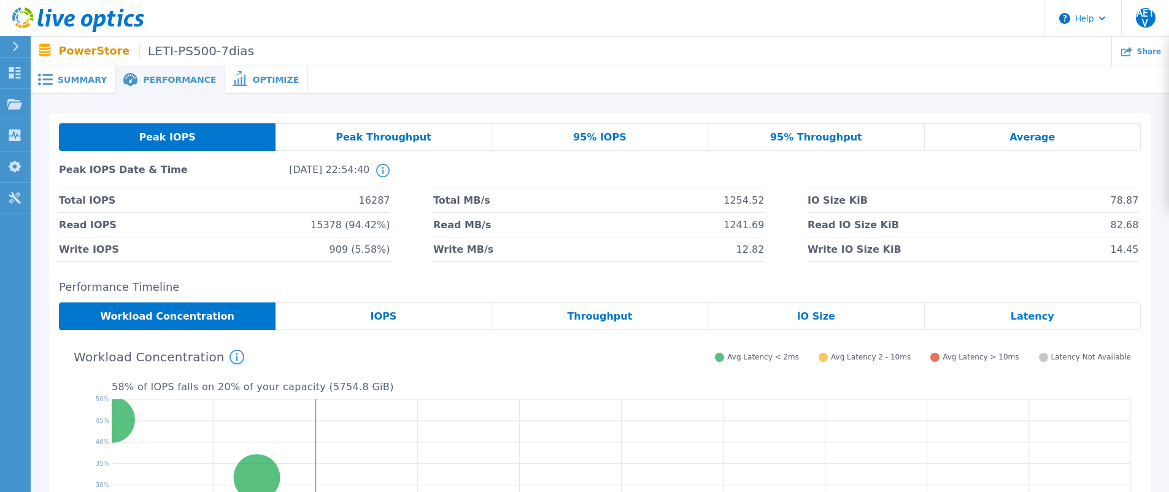
drag, startPoint x: 839, startPoint y: 132, endPoint x: 743, endPoint y: 125, distance: 96.6
click at [839, 133] on span "95% Throughput" at bounding box center [816, 138] width 92 height 10
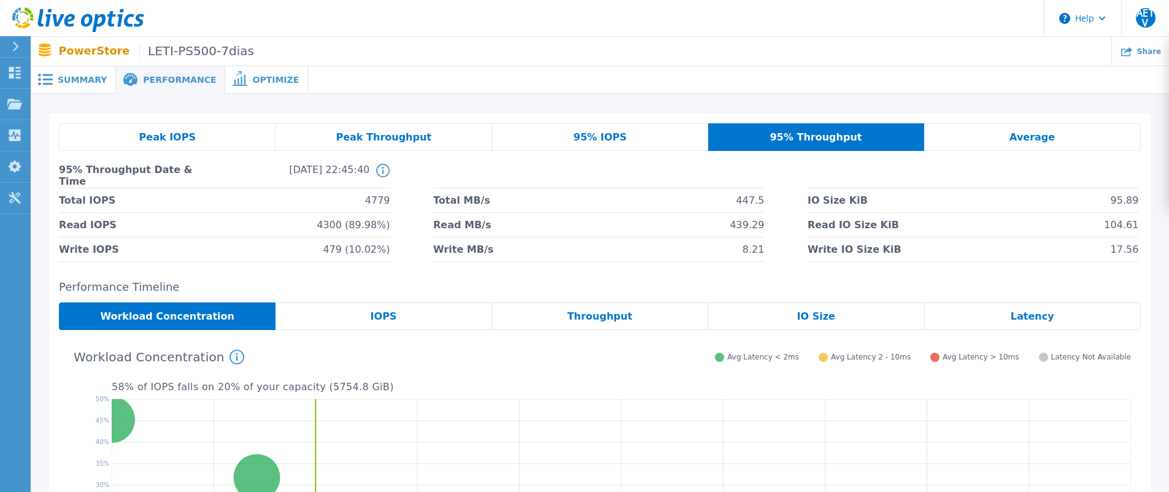
click at [640, 128] on div "95% IOPS" at bounding box center [600, 137] width 216 height 28
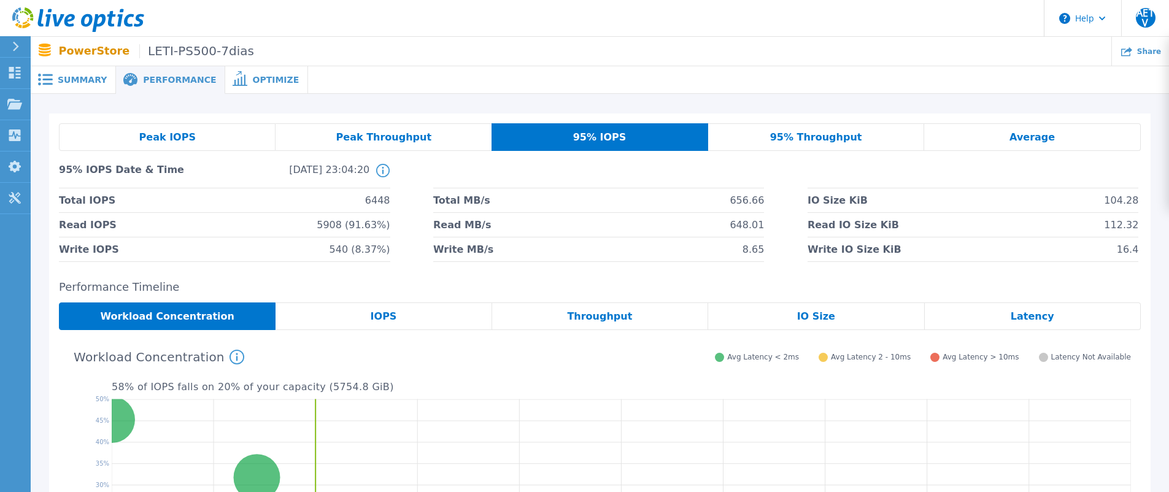
click at [58, 84] on span "Summary" at bounding box center [82, 79] width 49 height 9
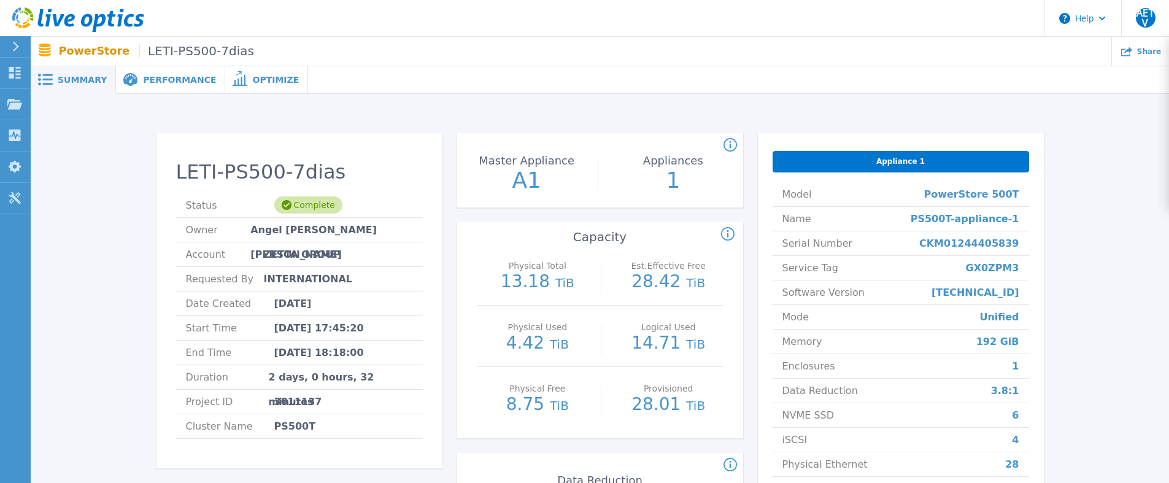
click at [158, 82] on span "Performance" at bounding box center [179, 79] width 73 height 9
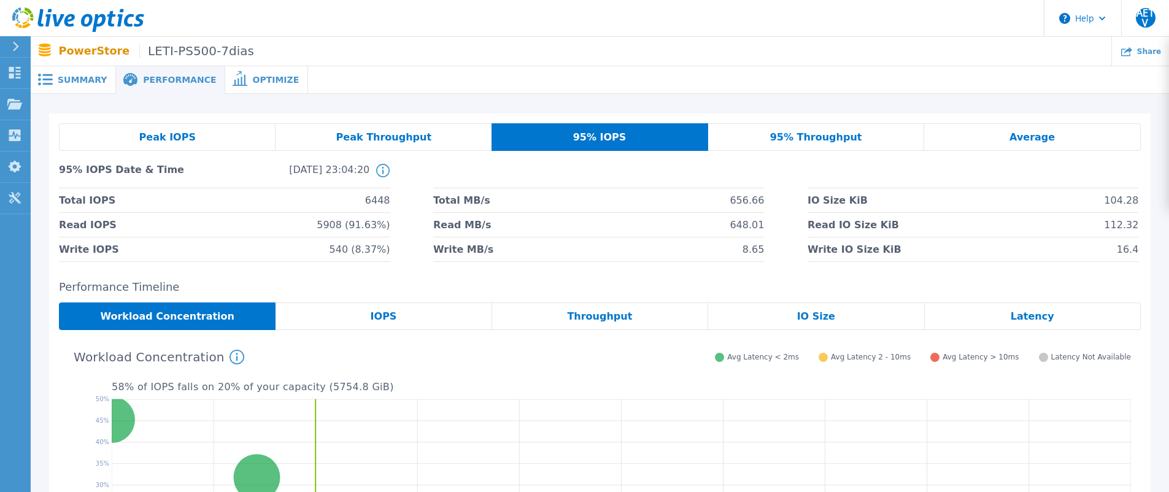
click at [426, 129] on div "Peak Throughput" at bounding box center [383, 137] width 216 height 28
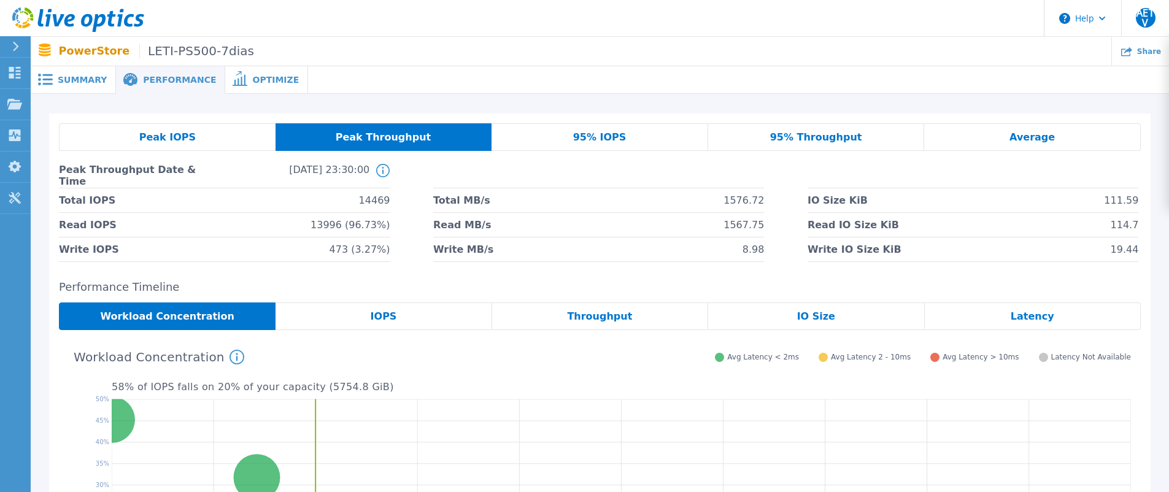
click at [196, 139] on div "Peak IOPS" at bounding box center [167, 137] width 217 height 28
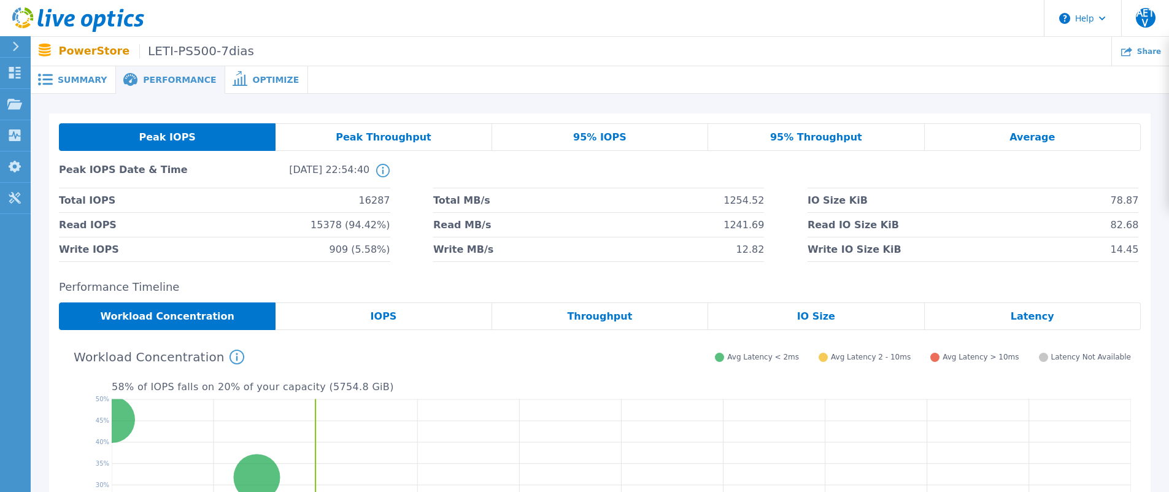
click at [763, 88] on div at bounding box center [738, 80] width 861 height 28
click at [626, 134] on div "95% IOPS" at bounding box center [600, 137] width 216 height 28
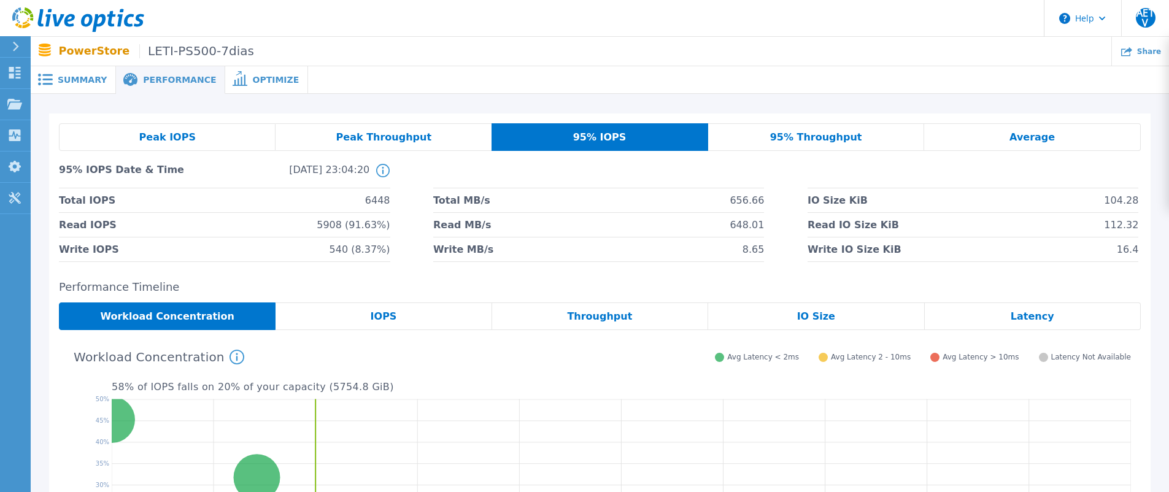
click at [380, 201] on span "6448" at bounding box center [377, 200] width 25 height 24
copy span "6448"
click at [445, 136] on div "Peak Throughput" at bounding box center [383, 137] width 216 height 28
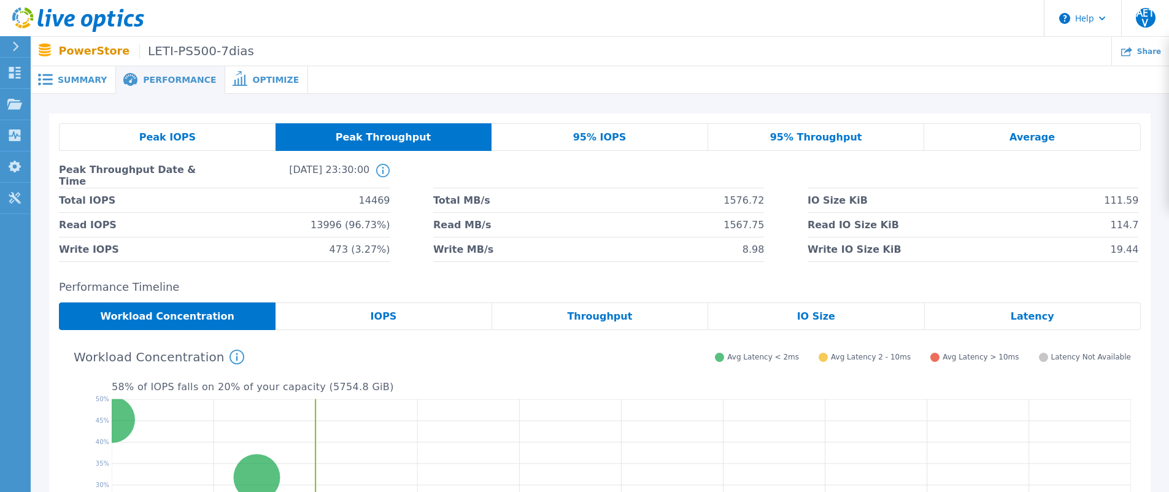
click at [381, 202] on span "14469" at bounding box center [374, 200] width 31 height 24
copy span "14469"
click at [739, 202] on span "1576.72" at bounding box center [743, 200] width 40 height 24
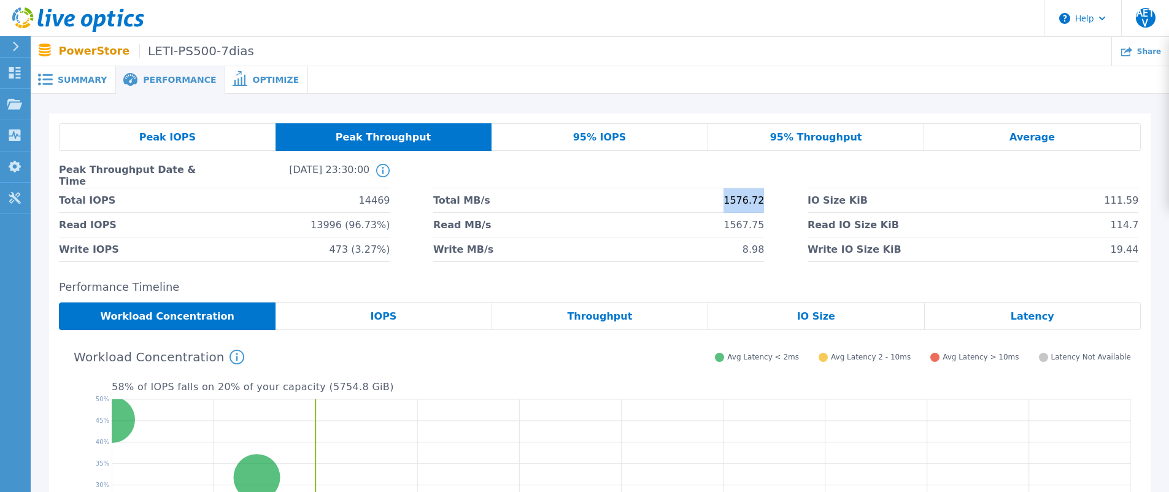
copy span "1576.72"
click at [783, 133] on span "95% Throughput" at bounding box center [816, 138] width 92 height 10
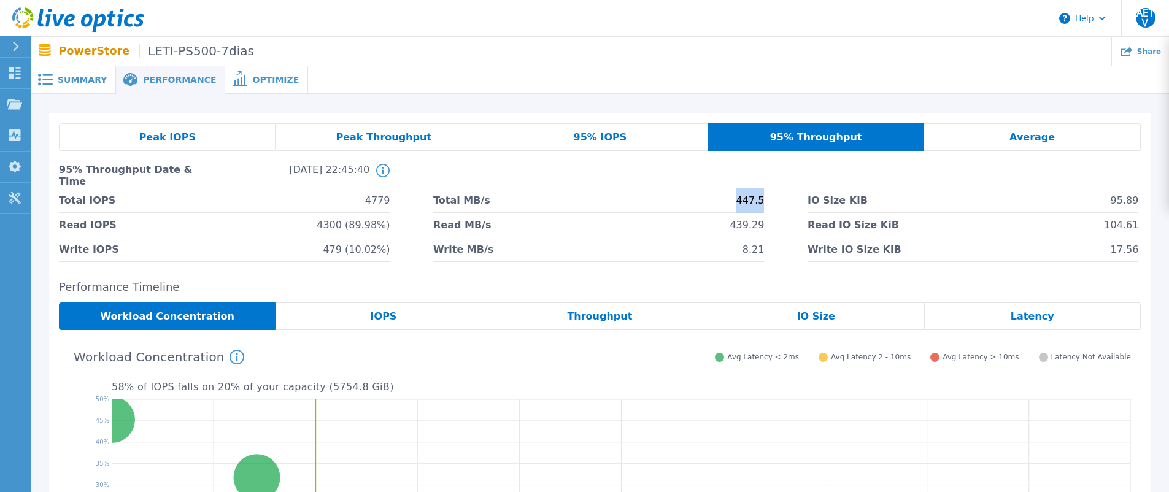
drag, startPoint x: 764, startPoint y: 203, endPoint x: 742, endPoint y: 203, distance: 21.5
click at [742, 203] on span "447.5" at bounding box center [750, 200] width 28 height 24
copy span "447.5"
click at [990, 131] on div "Average" at bounding box center [1032, 137] width 217 height 28
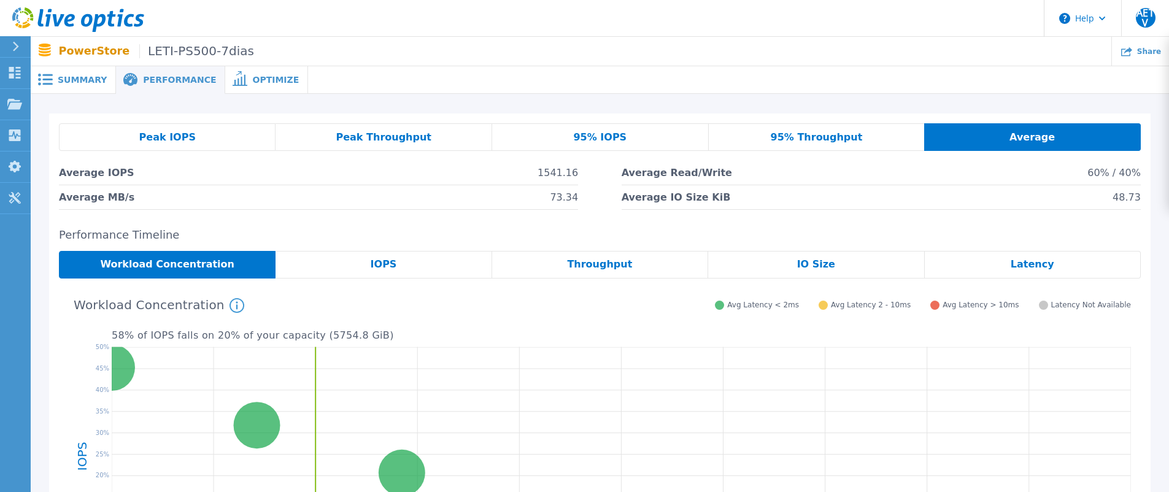
click at [1046, 263] on span "Latency" at bounding box center [1032, 265] width 44 height 10
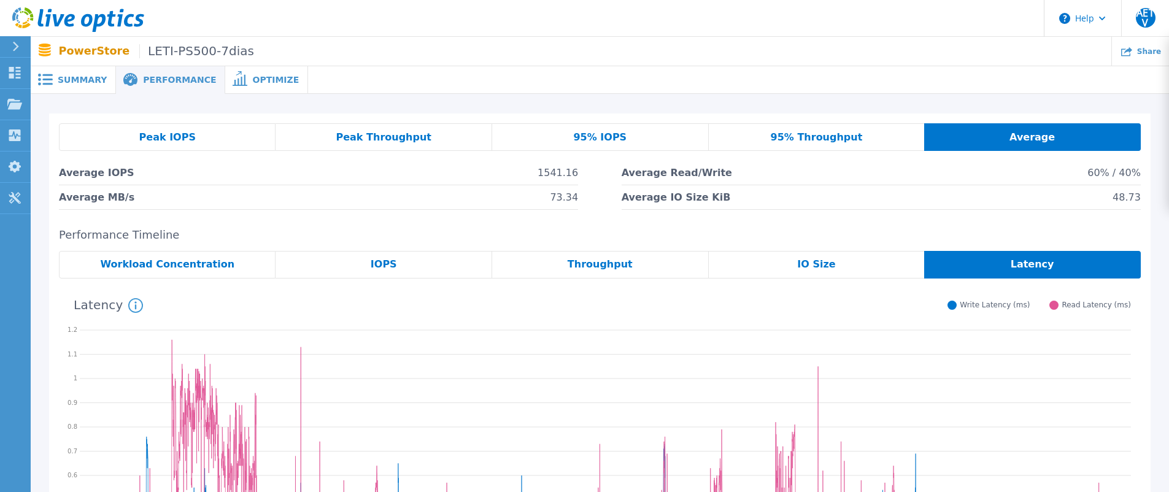
click at [591, 142] on span "95% IOPS" at bounding box center [599, 138] width 53 height 10
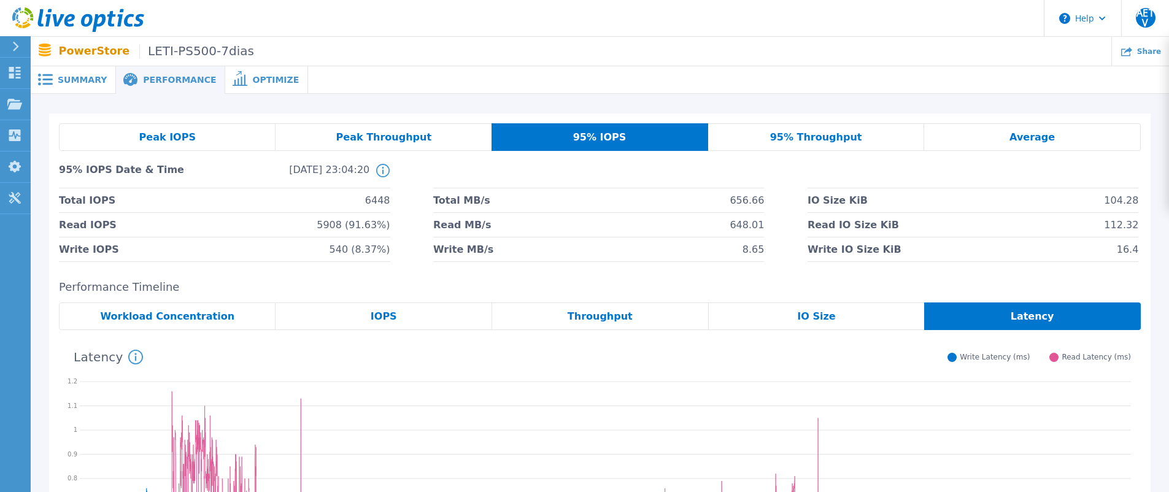
click at [944, 125] on div "Average" at bounding box center [1032, 137] width 217 height 28
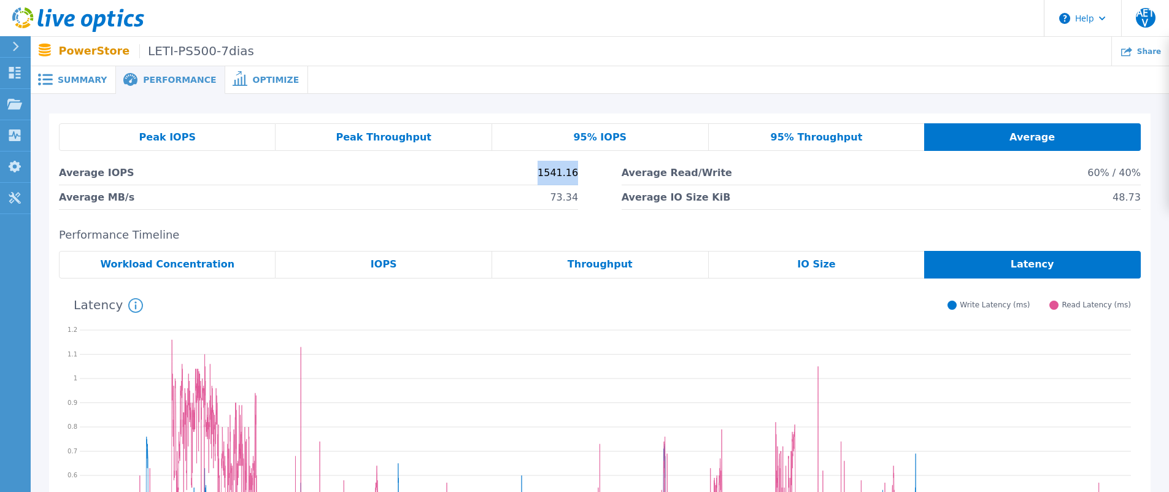
drag, startPoint x: 585, startPoint y: 174, endPoint x: 544, endPoint y: 175, distance: 40.5
click at [544, 175] on div "Average IOPS 1541.16 Average Read/Write 60% / 40% Average MB/s 73.34 Average IO…" at bounding box center [600, 185] width 1082 height 49
copy span "1541.16"
drag, startPoint x: 587, startPoint y: 202, endPoint x: 547, endPoint y: 199, distance: 40.0
click at [547, 199] on div "Average IOPS 1541.16 Average Read/Write 60% / 40% Average MB/s 73.34 Average IO…" at bounding box center [600, 185] width 1082 height 49
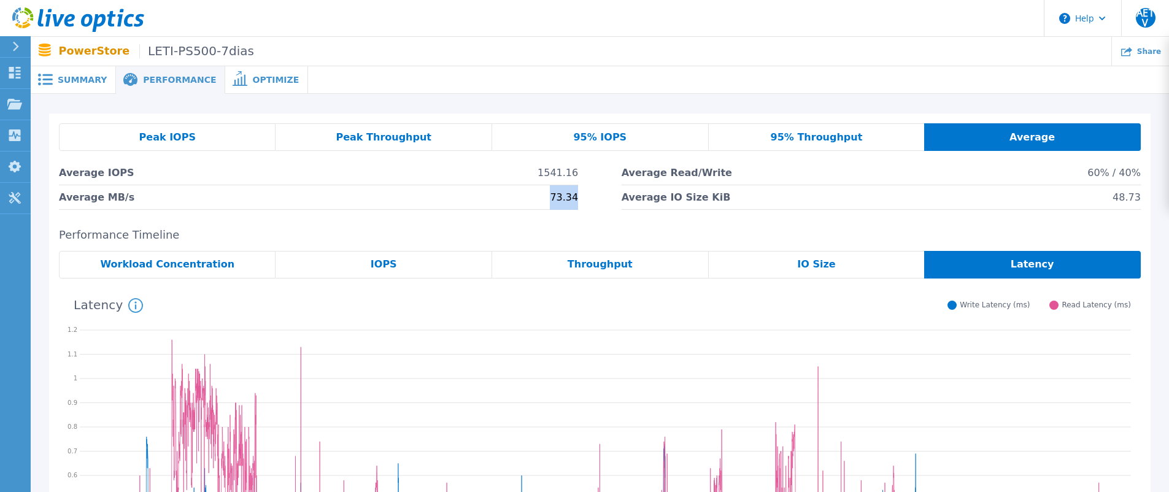
copy span "73.34"
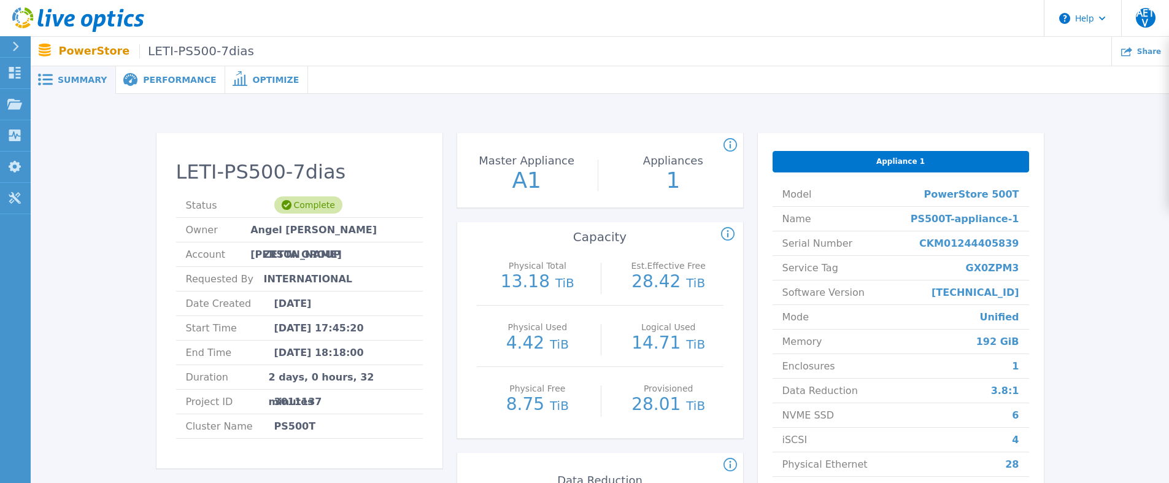
click at [168, 79] on span "Performance" at bounding box center [179, 79] width 73 height 9
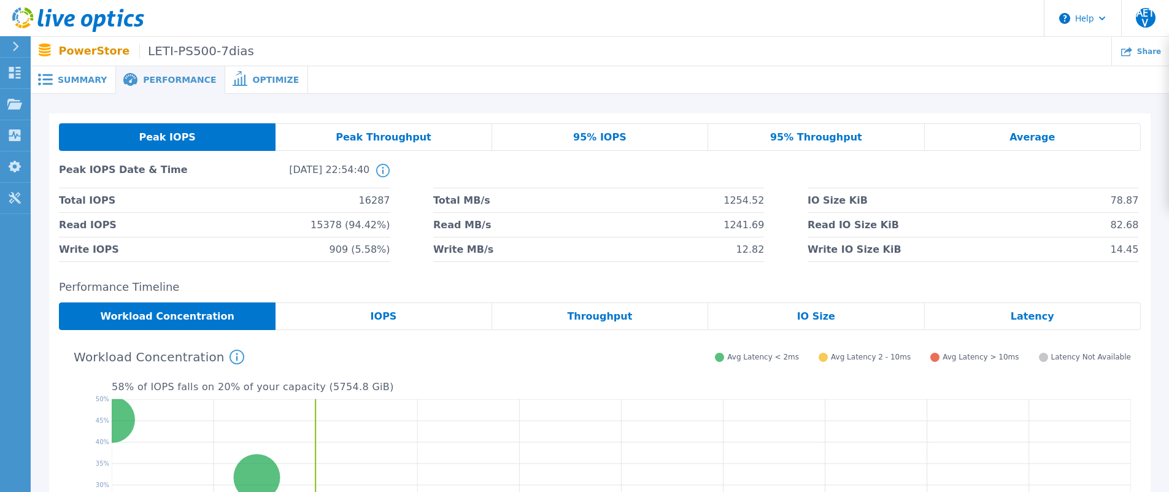
click at [168, 76] on span "Performance" at bounding box center [179, 79] width 73 height 9
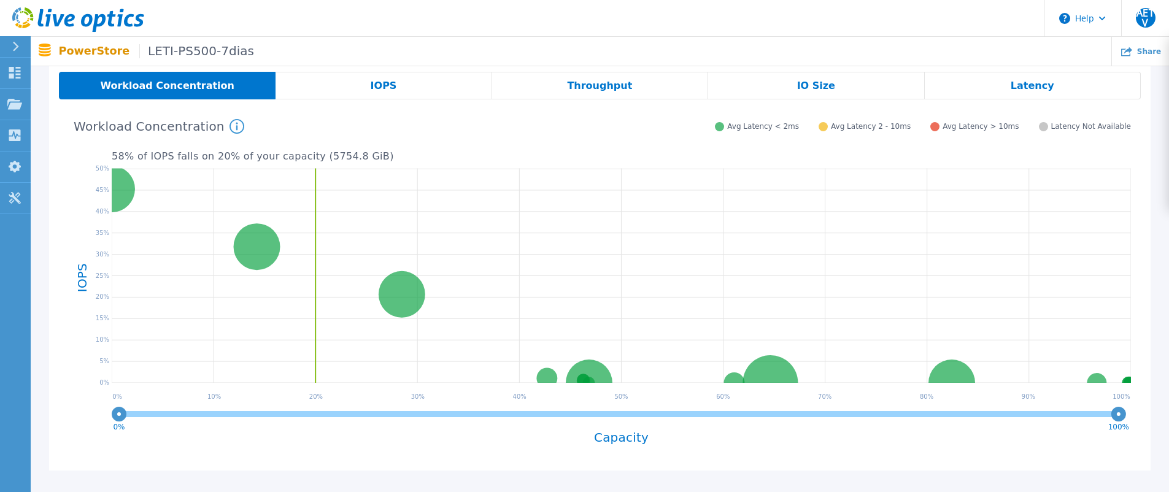
scroll to position [328, 0]
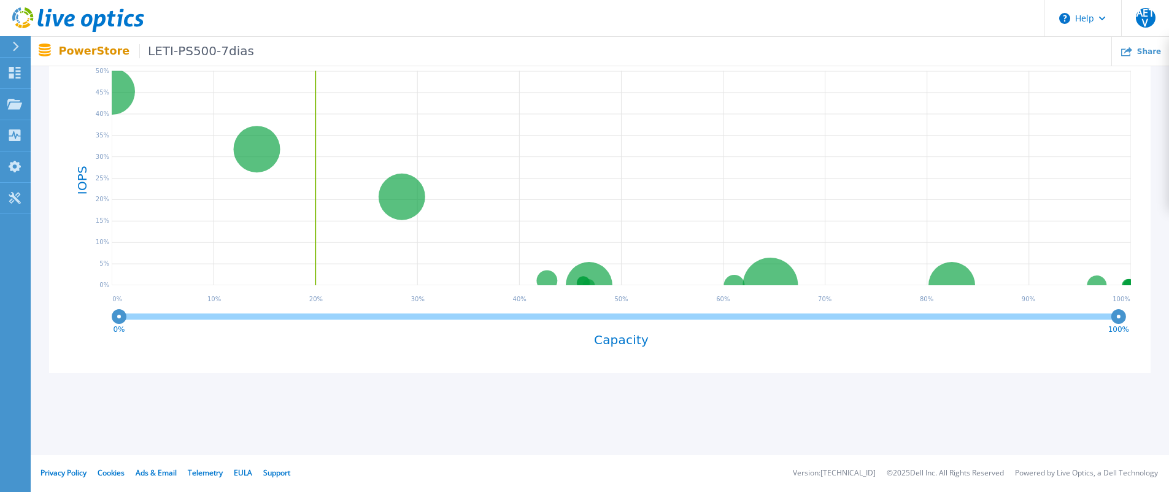
click at [600, 338] on h4 "Capacity" at bounding box center [621, 340] width 1019 height 14
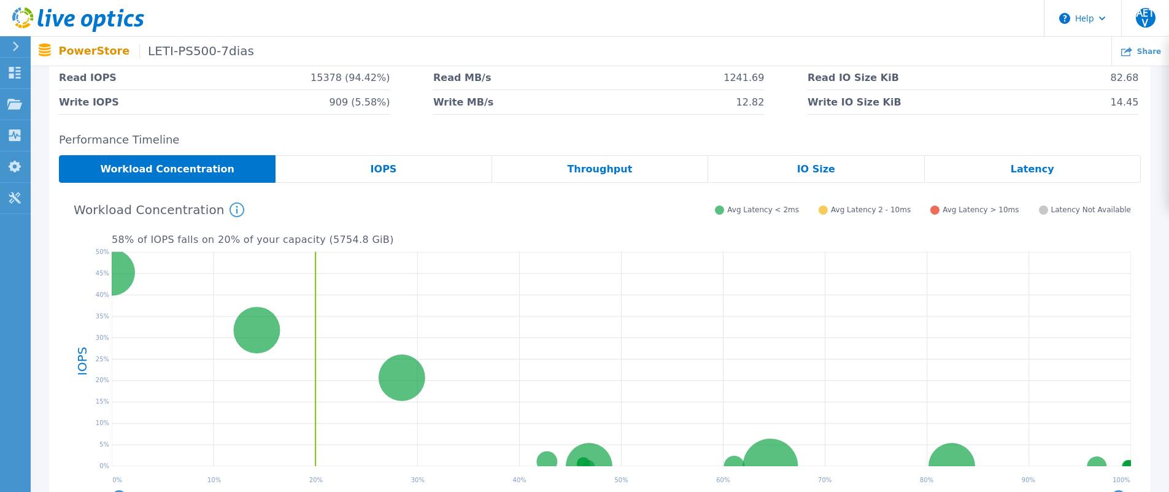
scroll to position [144, 0]
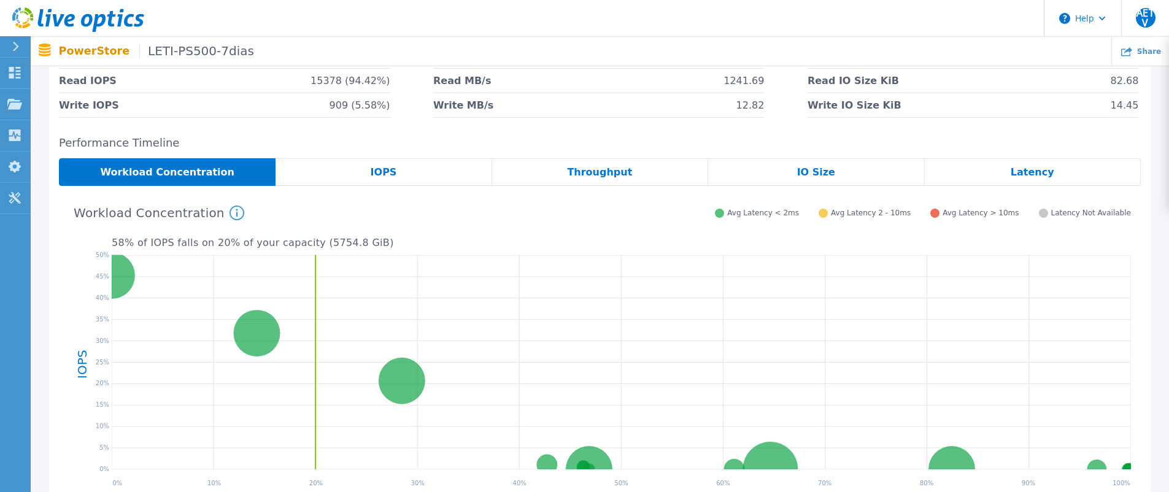
click at [401, 168] on div "IOPS" at bounding box center [383, 172] width 216 height 28
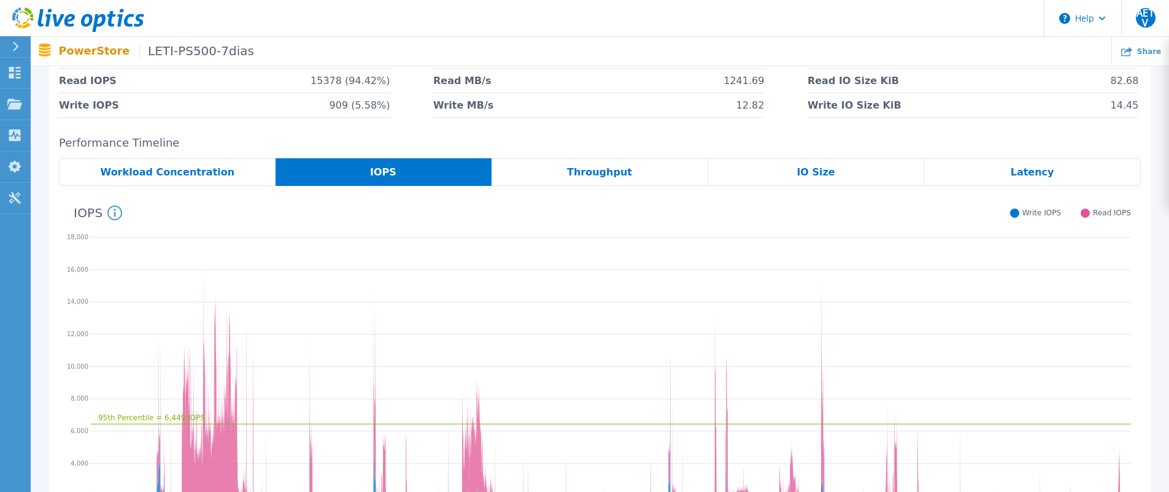
click at [571, 176] on div "Throughput" at bounding box center [599, 172] width 217 height 28
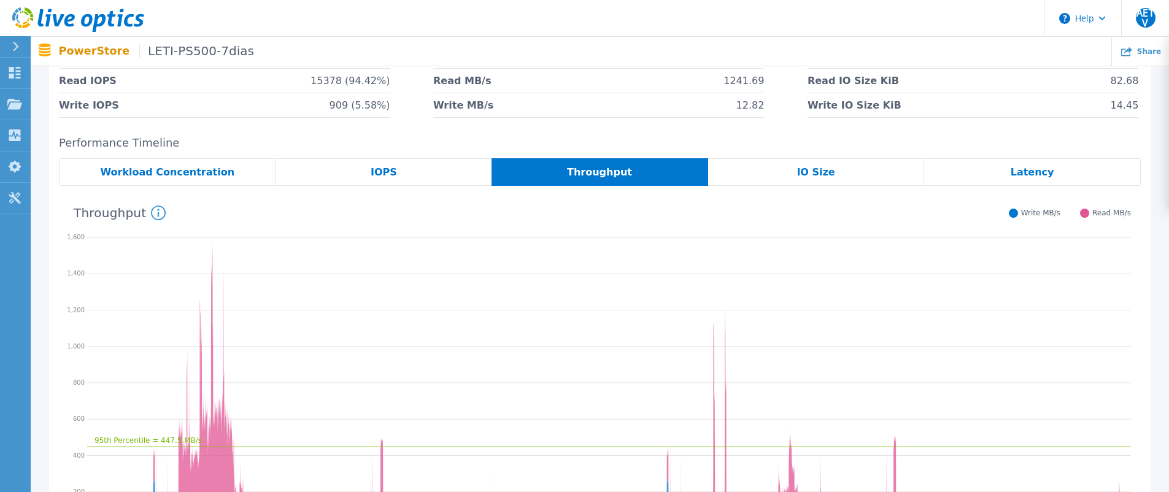
click at [793, 171] on div "IO Size" at bounding box center [816, 172] width 217 height 28
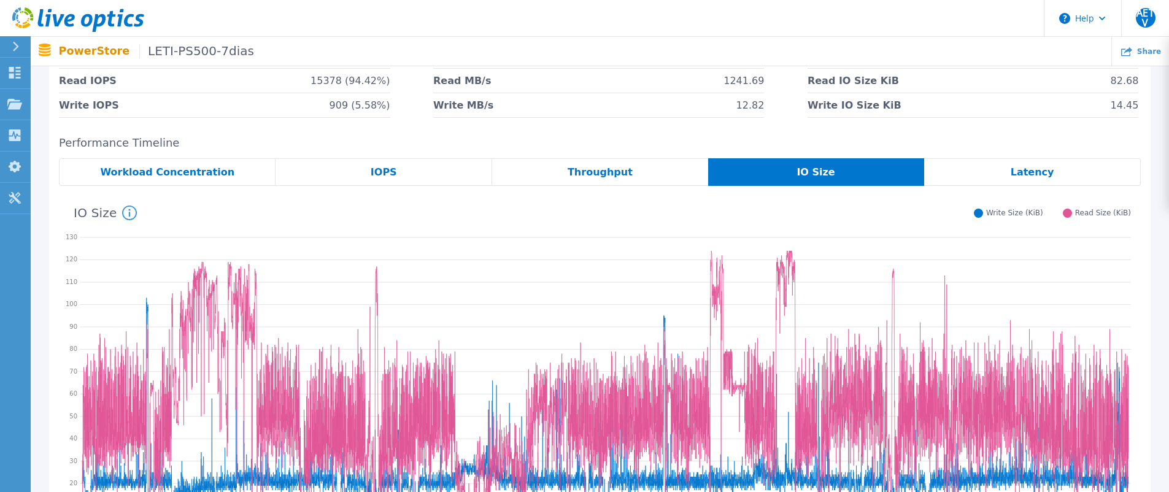
click at [998, 169] on div "Latency" at bounding box center [1032, 172] width 217 height 28
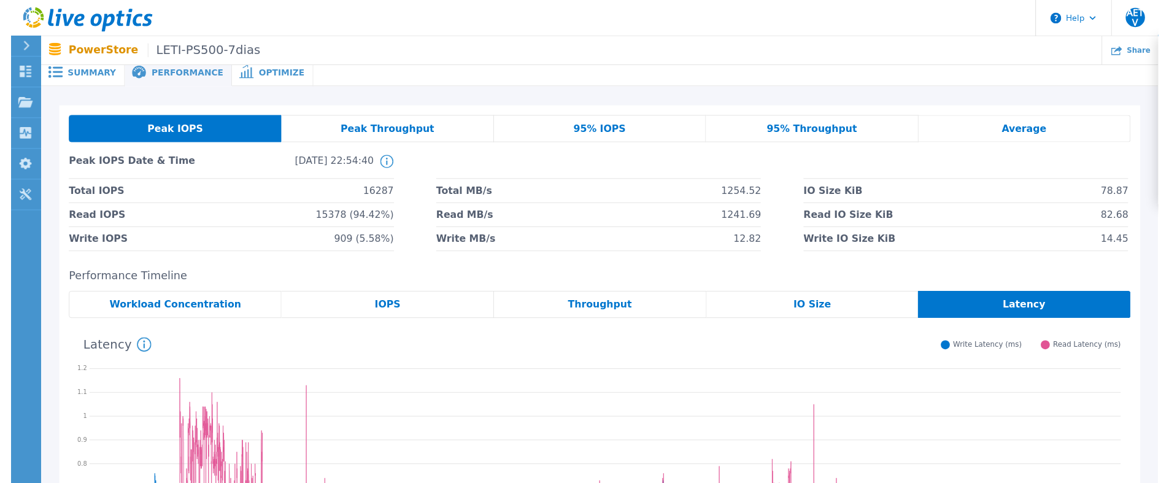
scroll to position [0, 0]
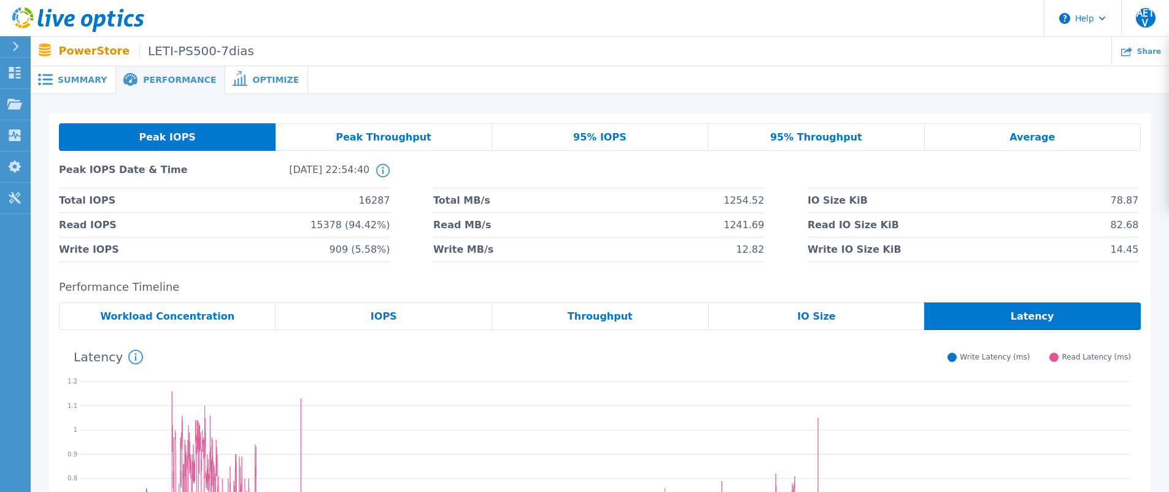
click at [270, 85] on div "Optimize" at bounding box center [266, 80] width 83 height 28
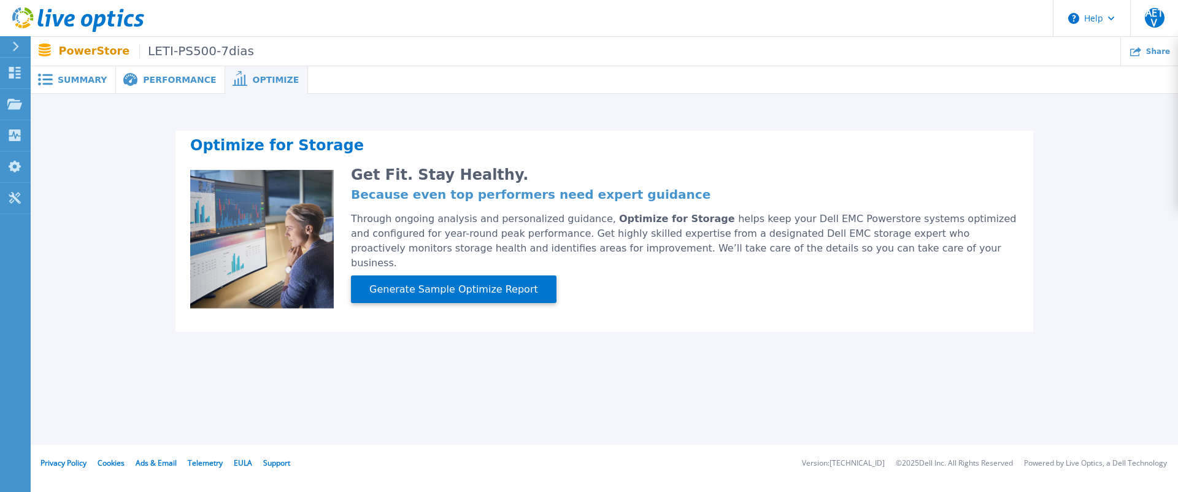
click at [83, 77] on span "Summary" at bounding box center [82, 79] width 49 height 9
